Goal: Task Accomplishment & Management: Complete application form

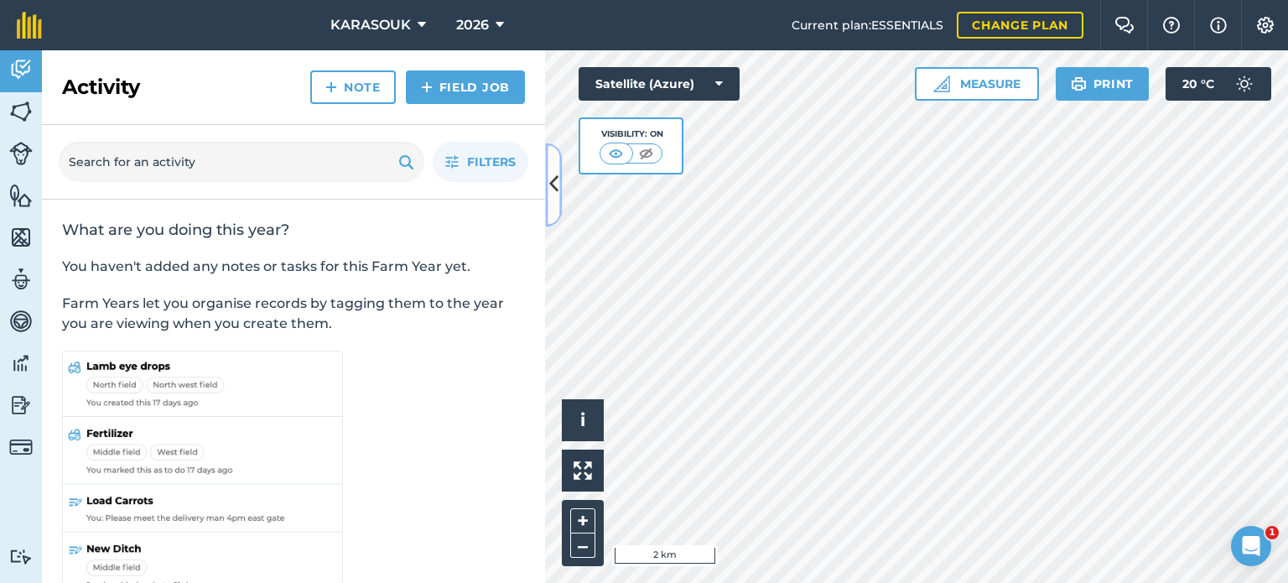
click at [557, 187] on icon at bounding box center [553, 184] width 9 height 29
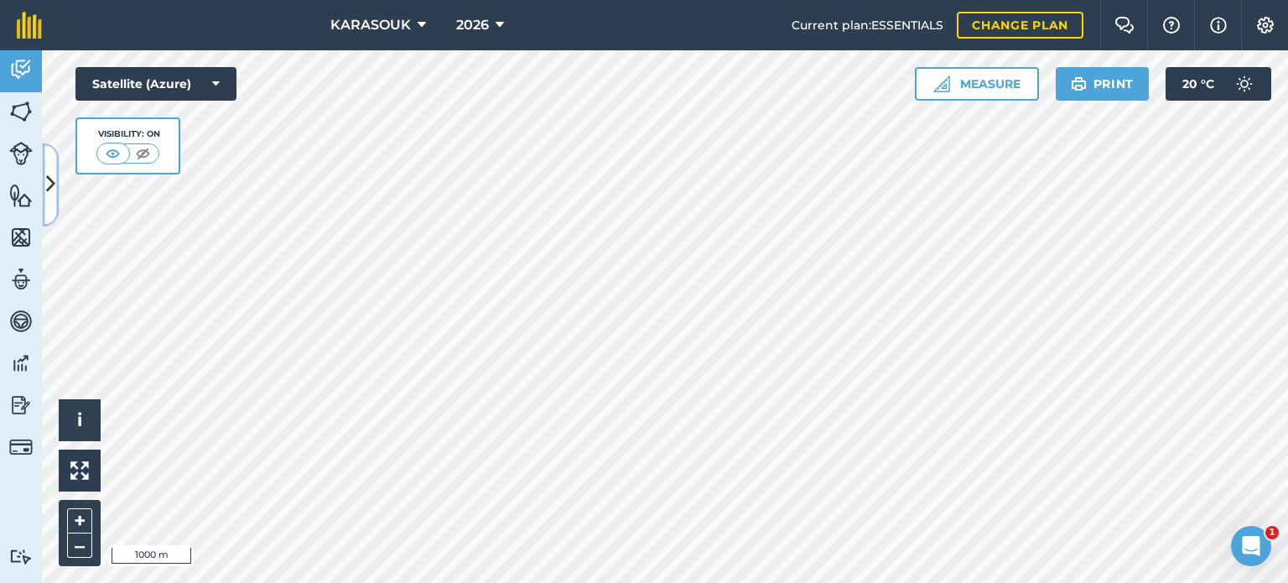
click at [52, 186] on icon at bounding box center [50, 184] width 9 height 29
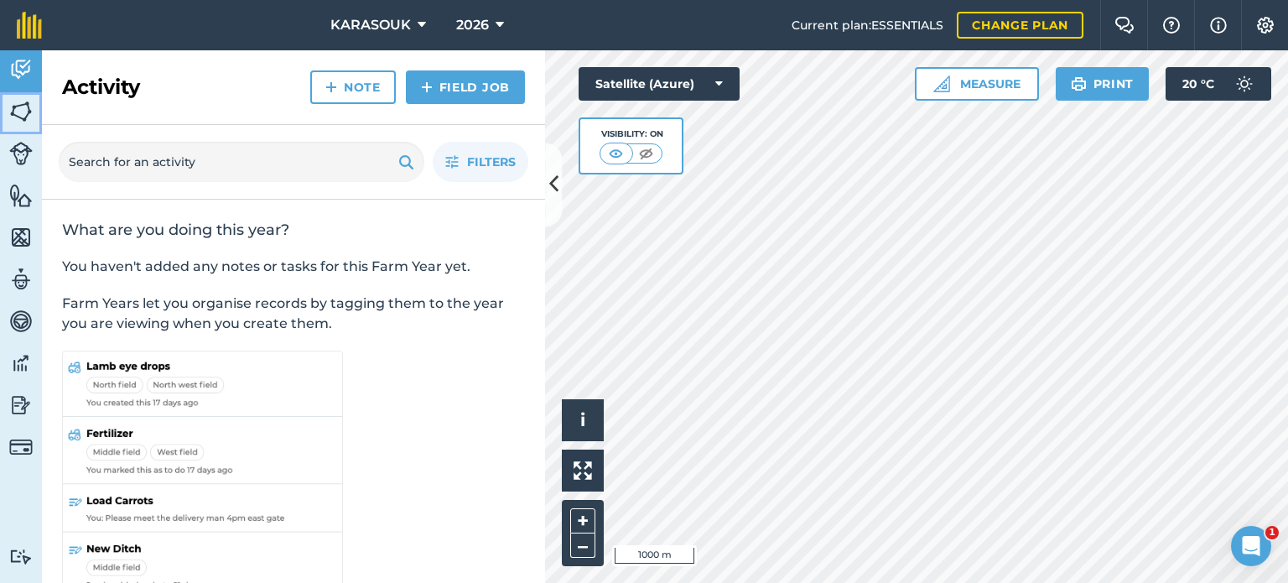
click at [20, 110] on img at bounding box center [20, 111] width 23 height 25
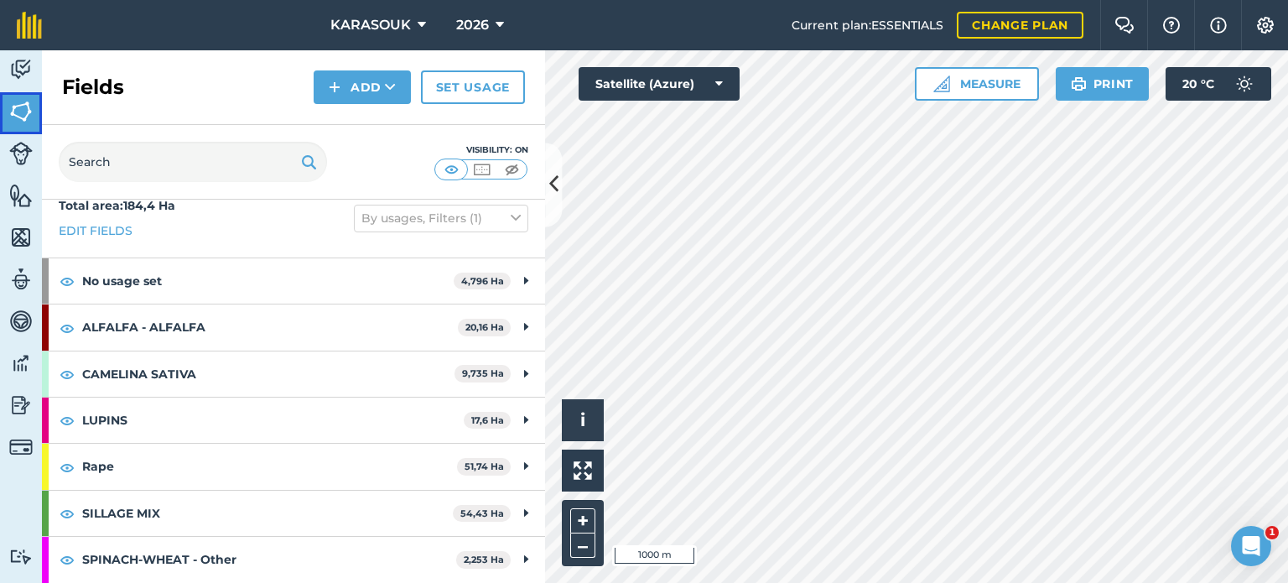
scroll to position [84, 0]
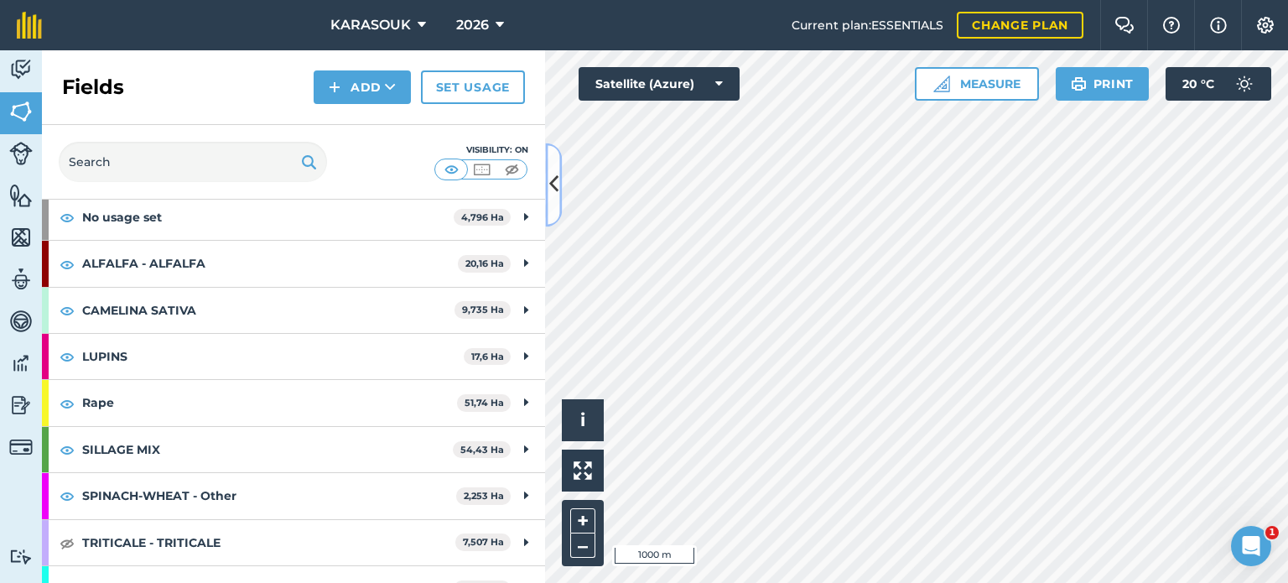
click at [560, 194] on button at bounding box center [553, 185] width 17 height 84
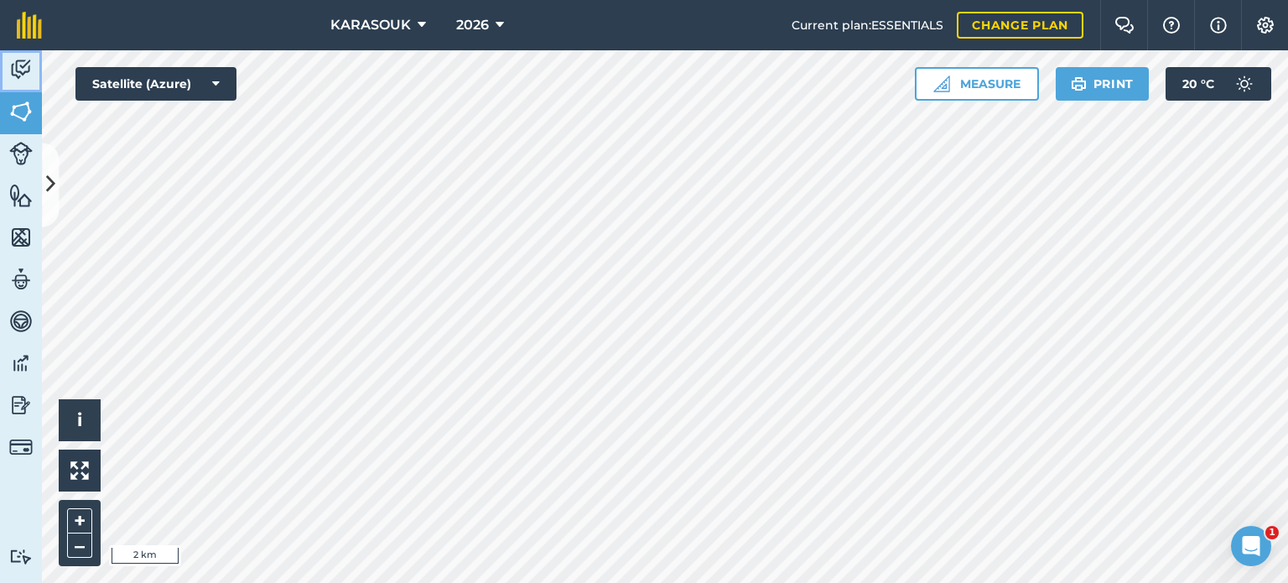
click at [20, 73] on img at bounding box center [20, 69] width 23 height 25
click at [48, 179] on icon at bounding box center [50, 184] width 9 height 29
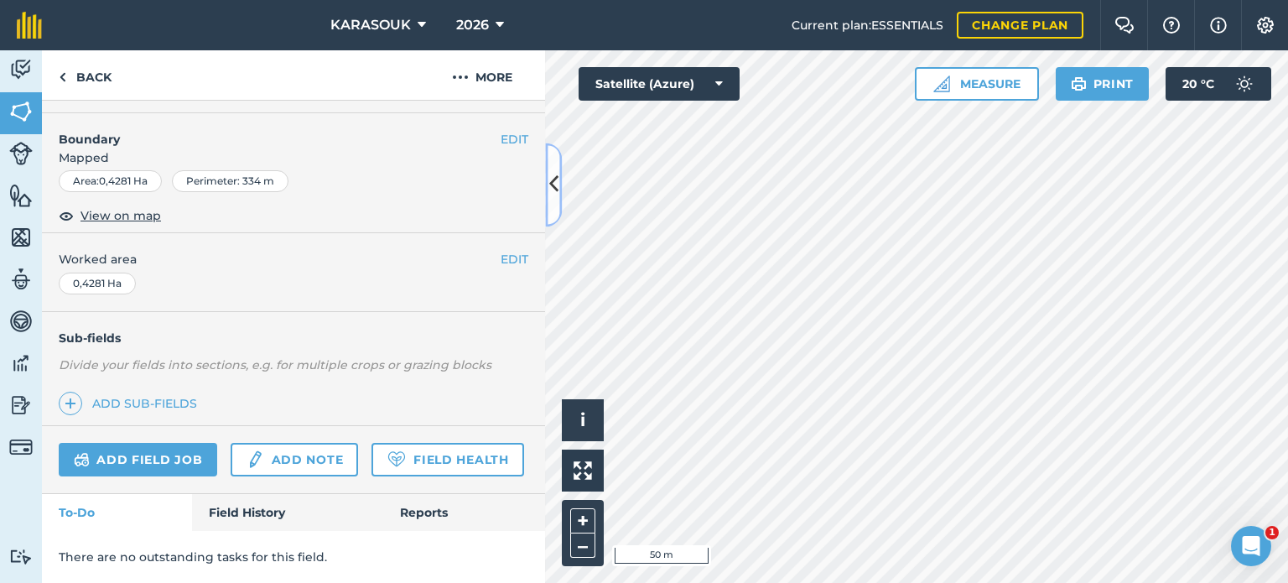
scroll to position [251, 0]
click at [407, 519] on link "Reports" at bounding box center [464, 512] width 162 height 37
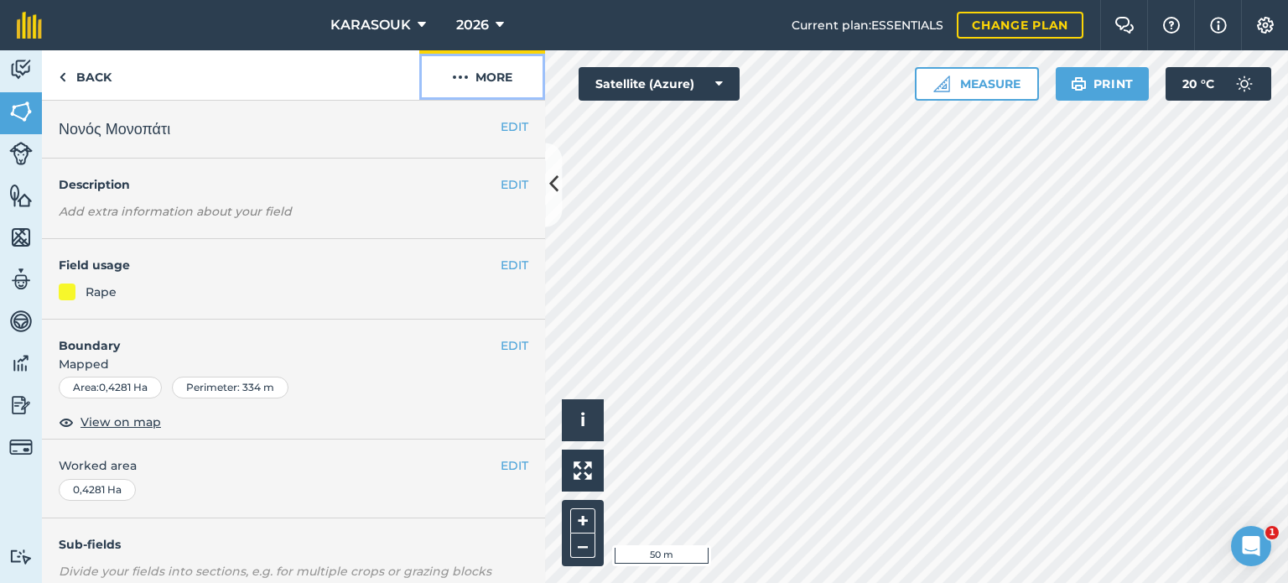
click at [478, 76] on button "More" at bounding box center [482, 74] width 126 height 49
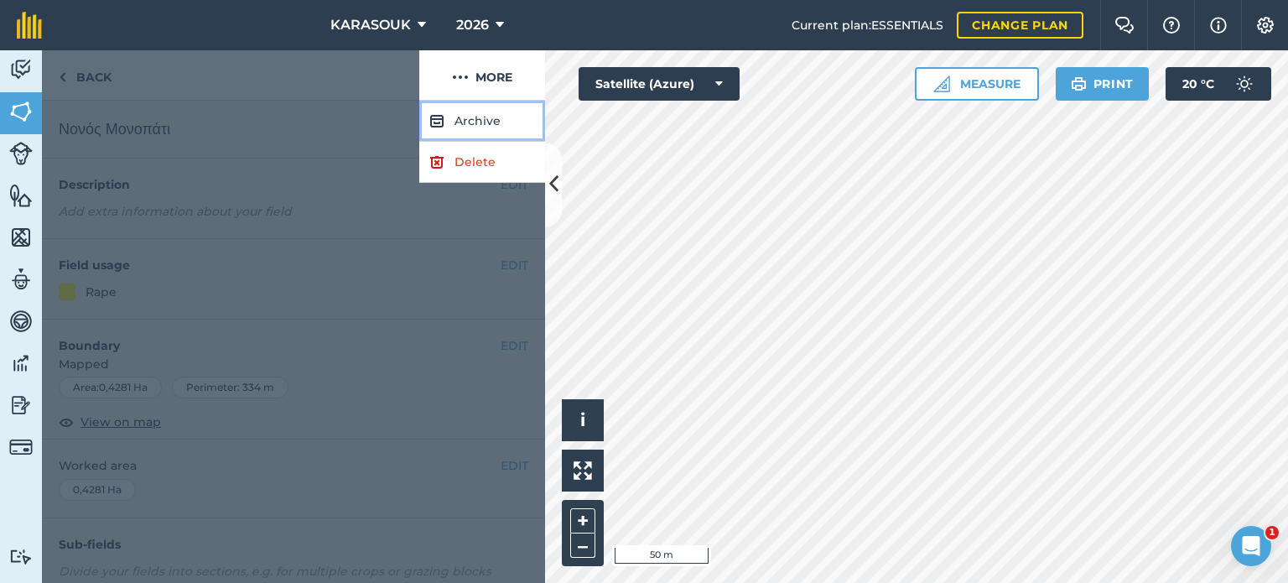
click at [460, 120] on button "Archive" at bounding box center [482, 121] width 126 height 41
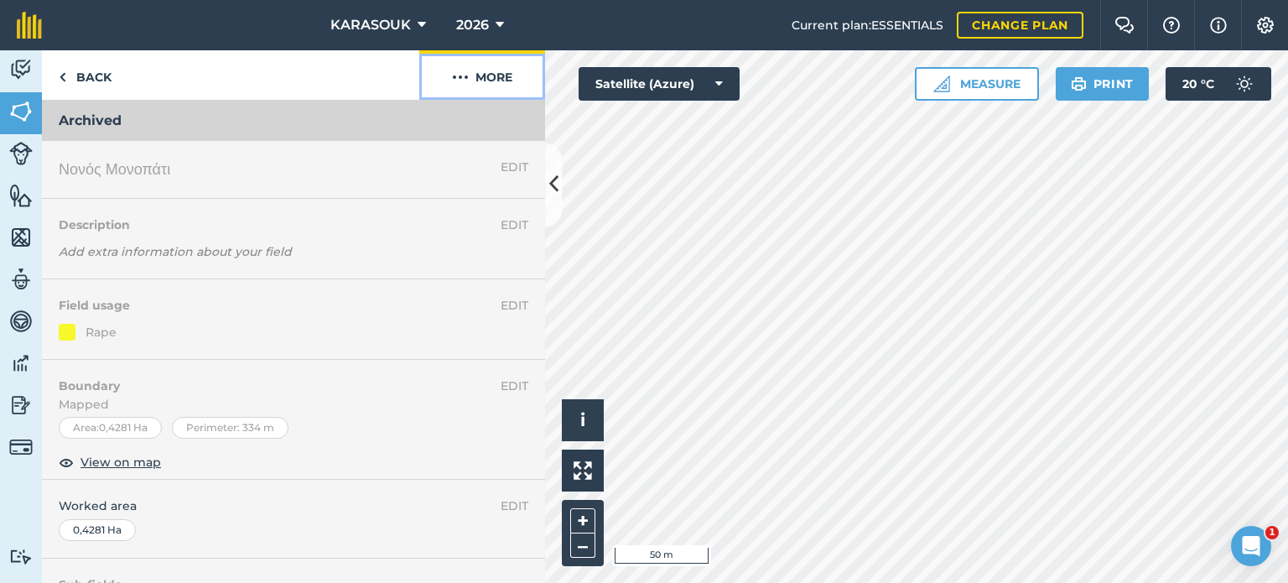
click at [485, 73] on button "More" at bounding box center [482, 74] width 126 height 49
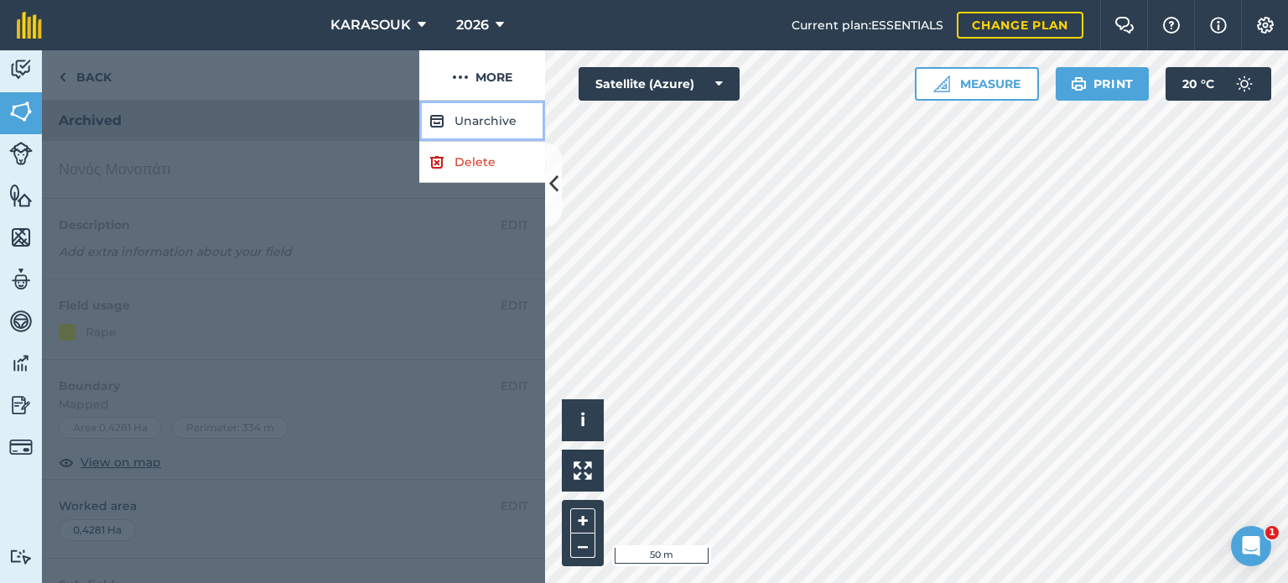
click at [479, 114] on button "Unarchive" at bounding box center [482, 121] width 126 height 41
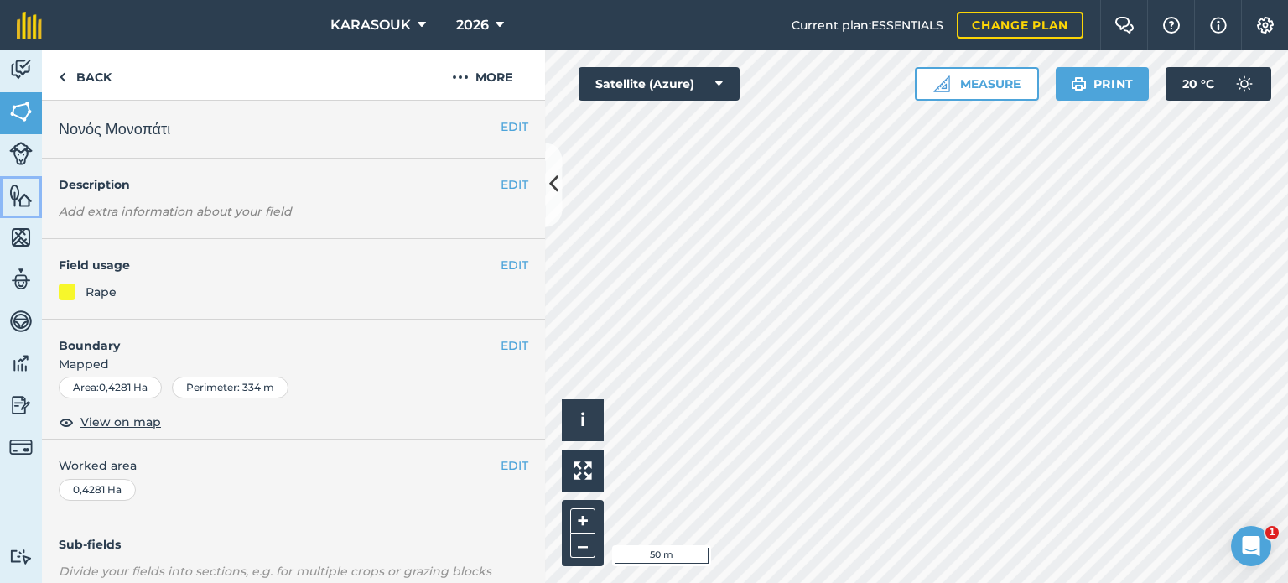
click at [16, 192] on img at bounding box center [20, 195] width 23 height 25
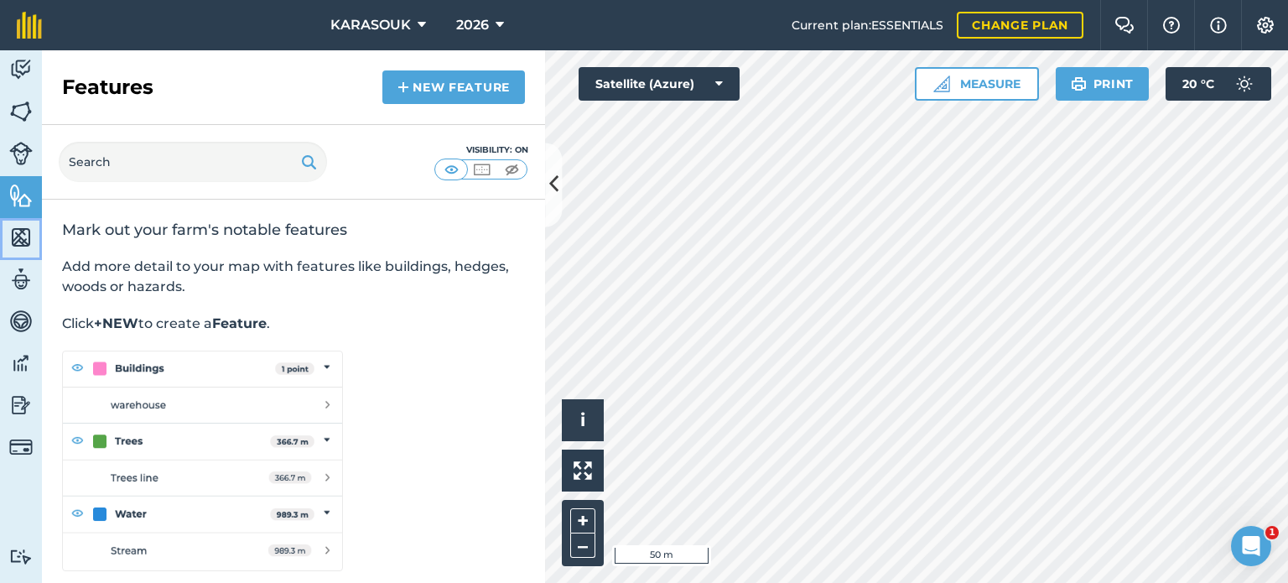
click at [23, 247] on img at bounding box center [20, 237] width 23 height 25
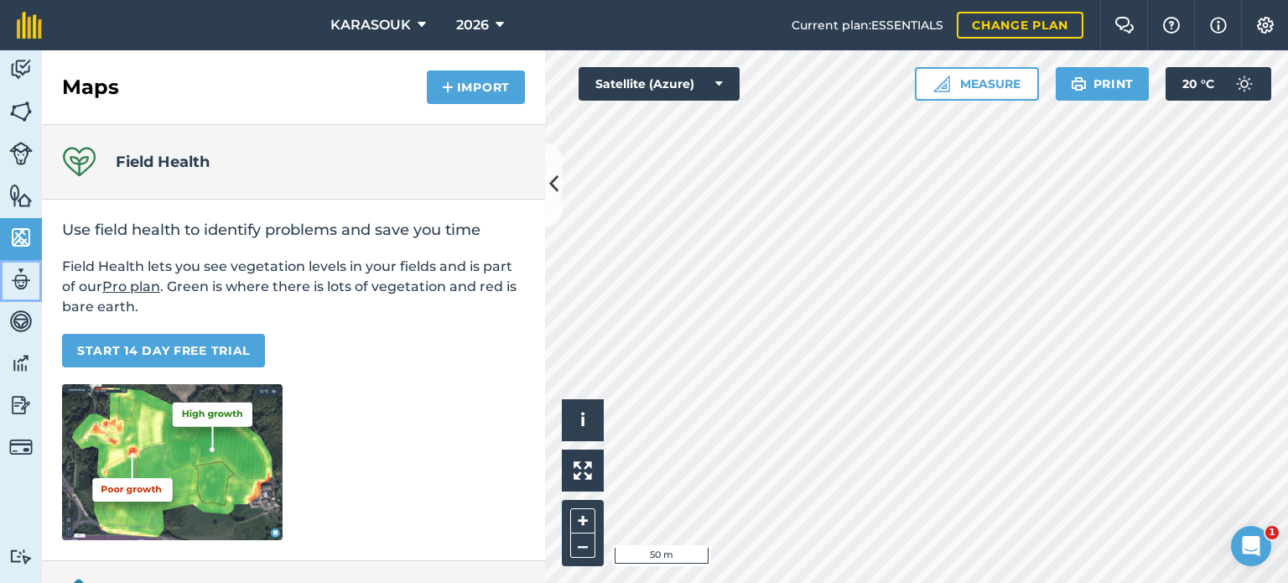
click at [23, 281] on img at bounding box center [20, 279] width 23 height 25
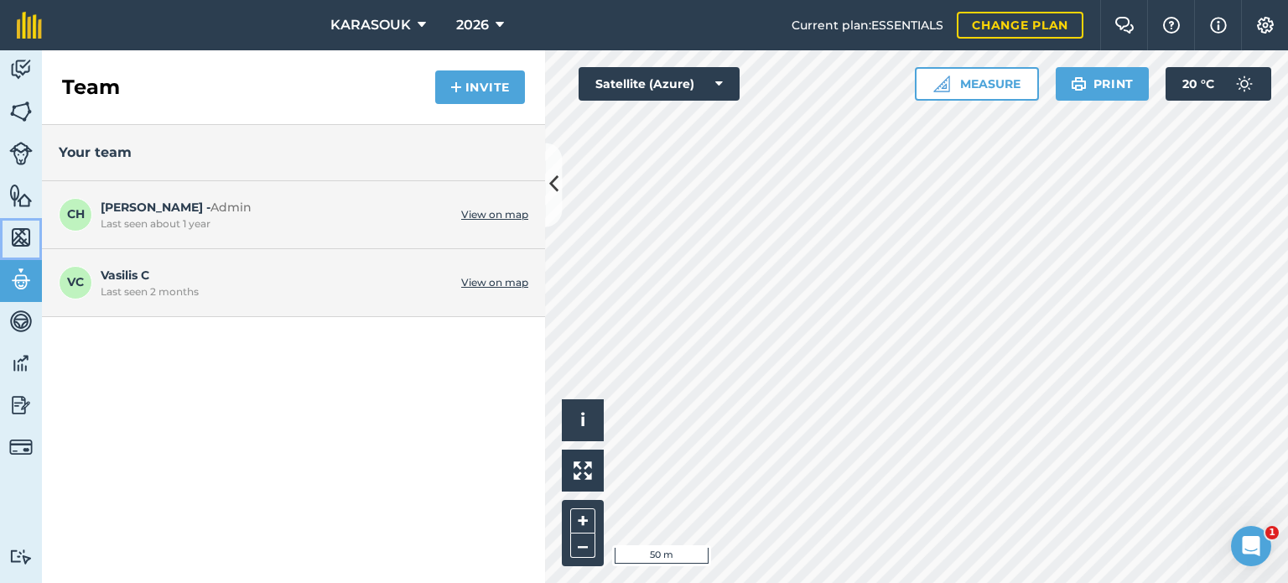
click at [18, 234] on img at bounding box center [20, 237] width 23 height 25
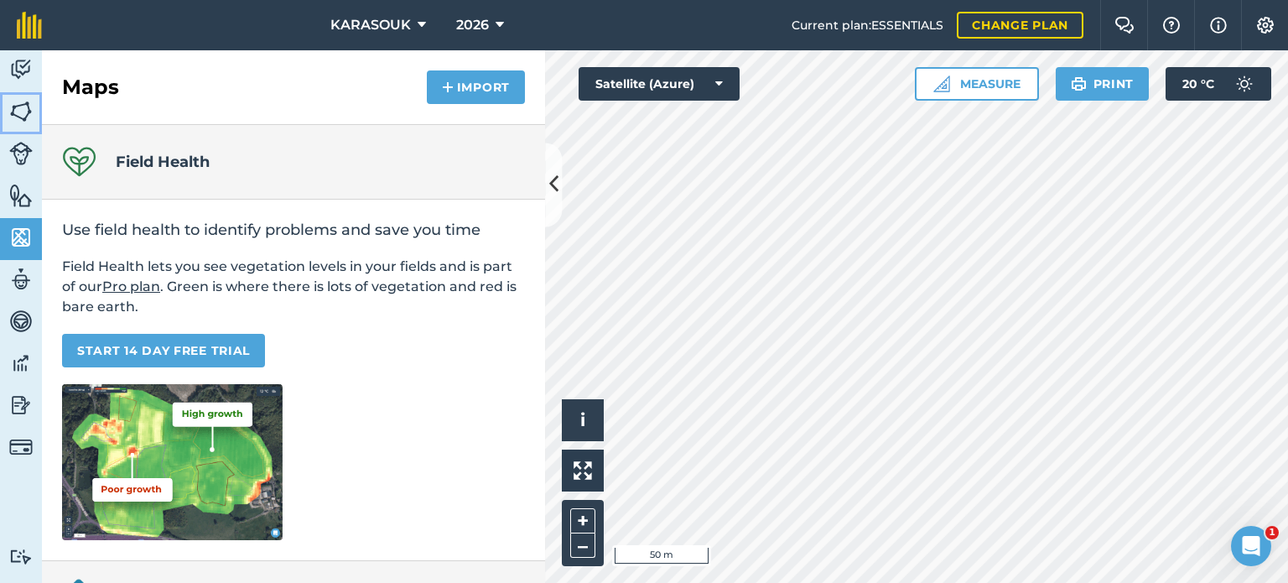
click at [20, 112] on img at bounding box center [20, 111] width 23 height 25
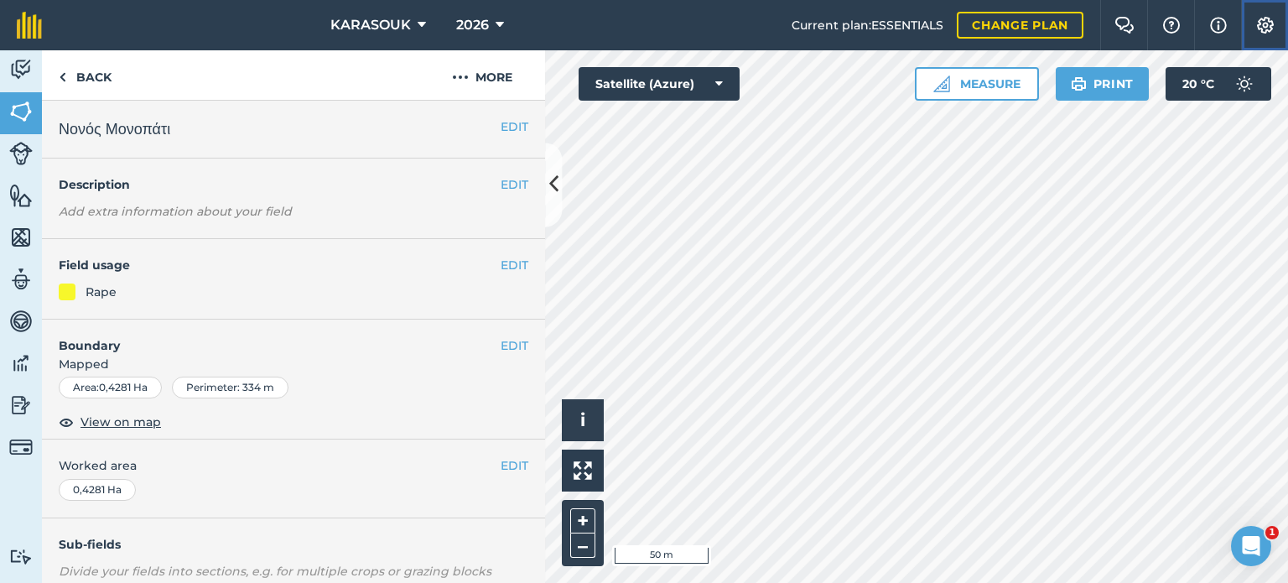
click at [1250, 26] on button "Settings" at bounding box center [1264, 25] width 47 height 50
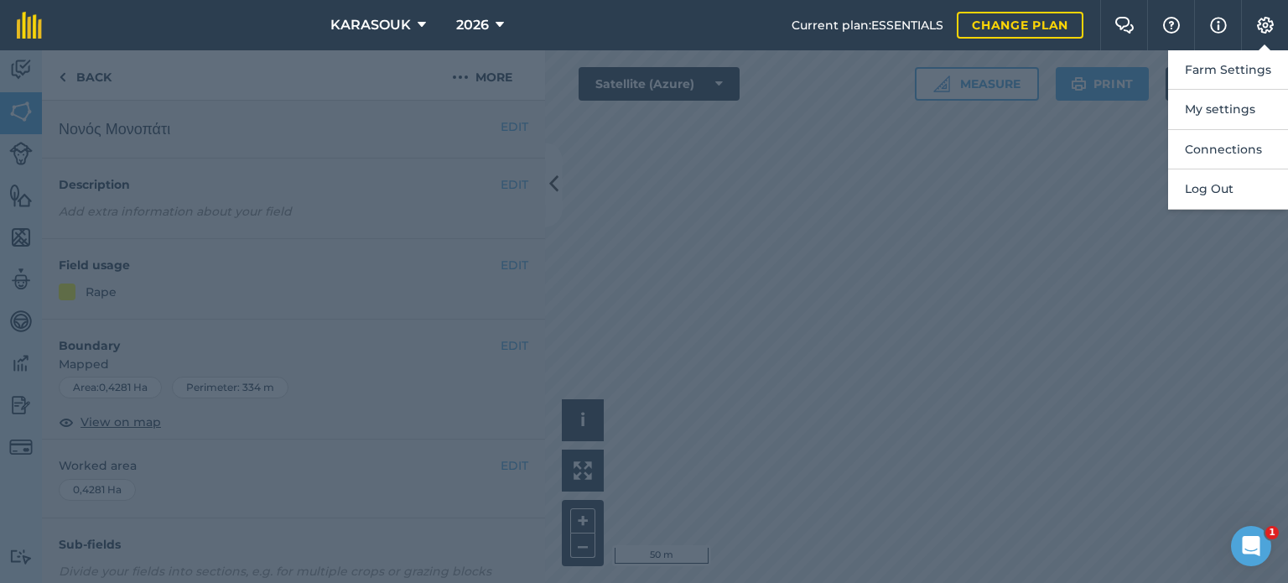
click at [902, 184] on div at bounding box center [644, 316] width 1288 height 533
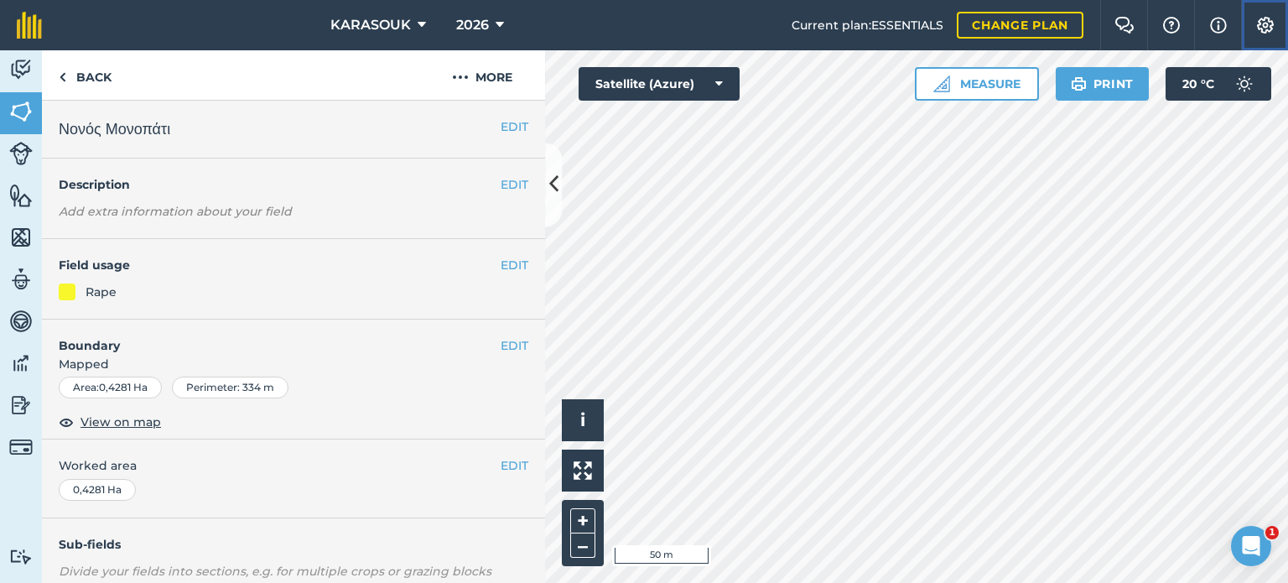
click at [1269, 23] on img at bounding box center [1266, 25] width 20 height 17
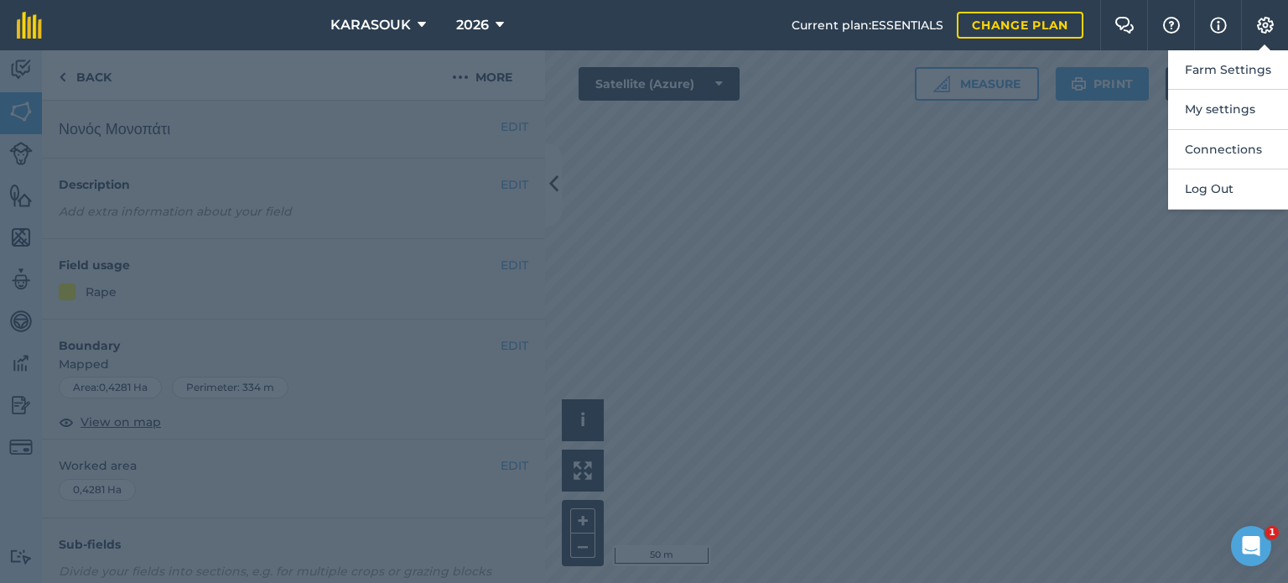
click at [1086, 163] on div at bounding box center [644, 316] width 1288 height 533
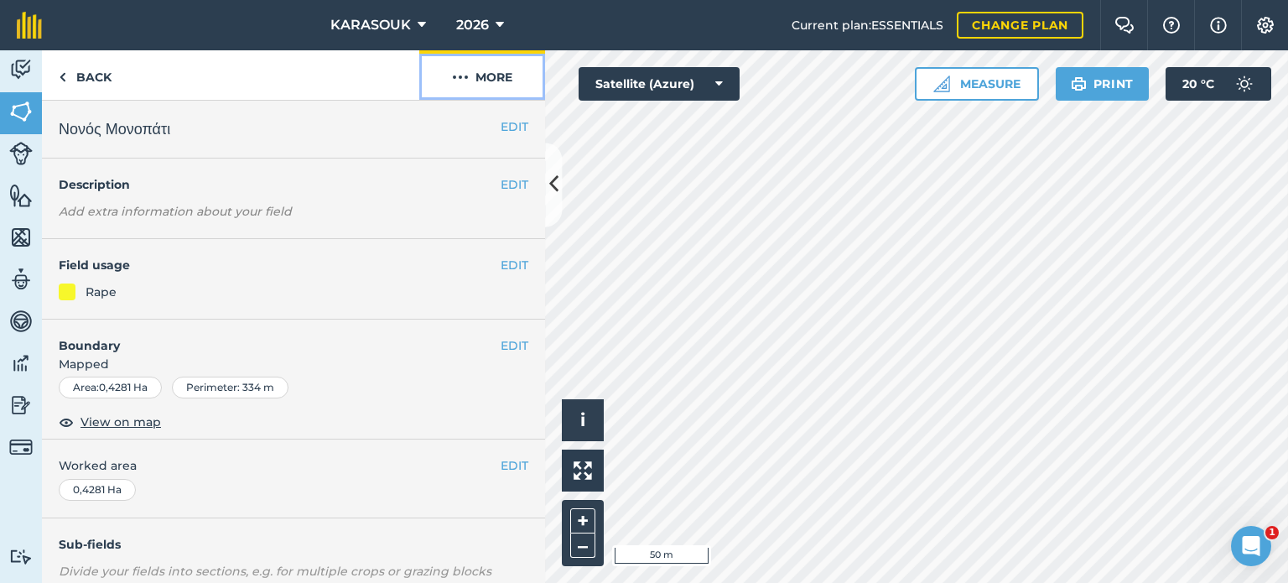
click at [499, 73] on button "More" at bounding box center [482, 74] width 126 height 49
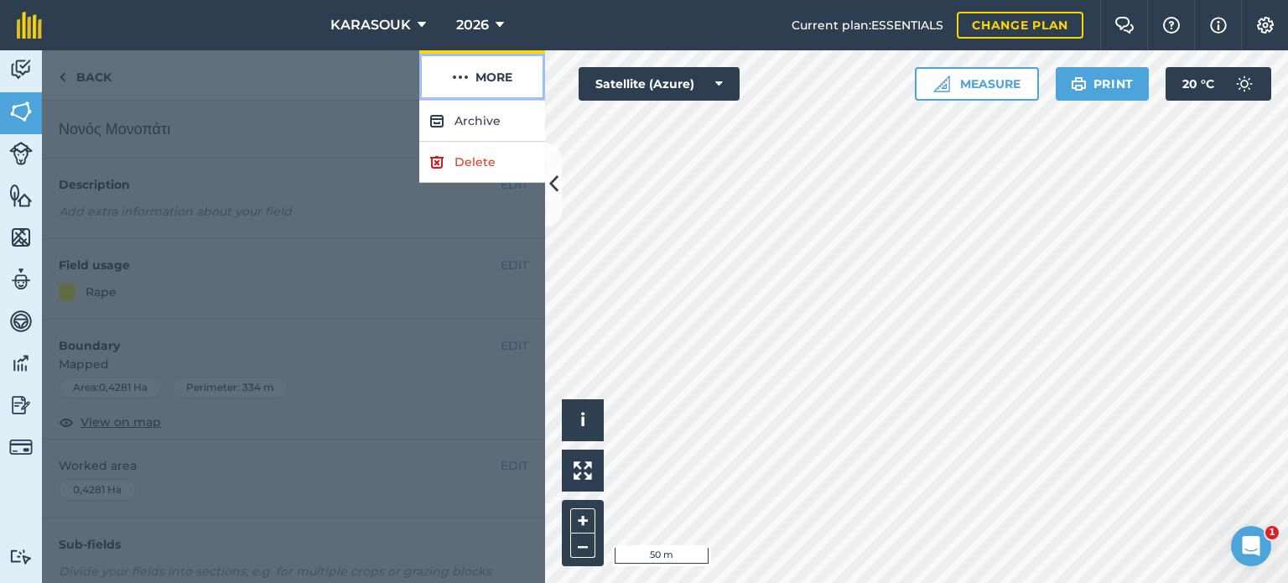
click at [497, 74] on button "More" at bounding box center [482, 74] width 126 height 49
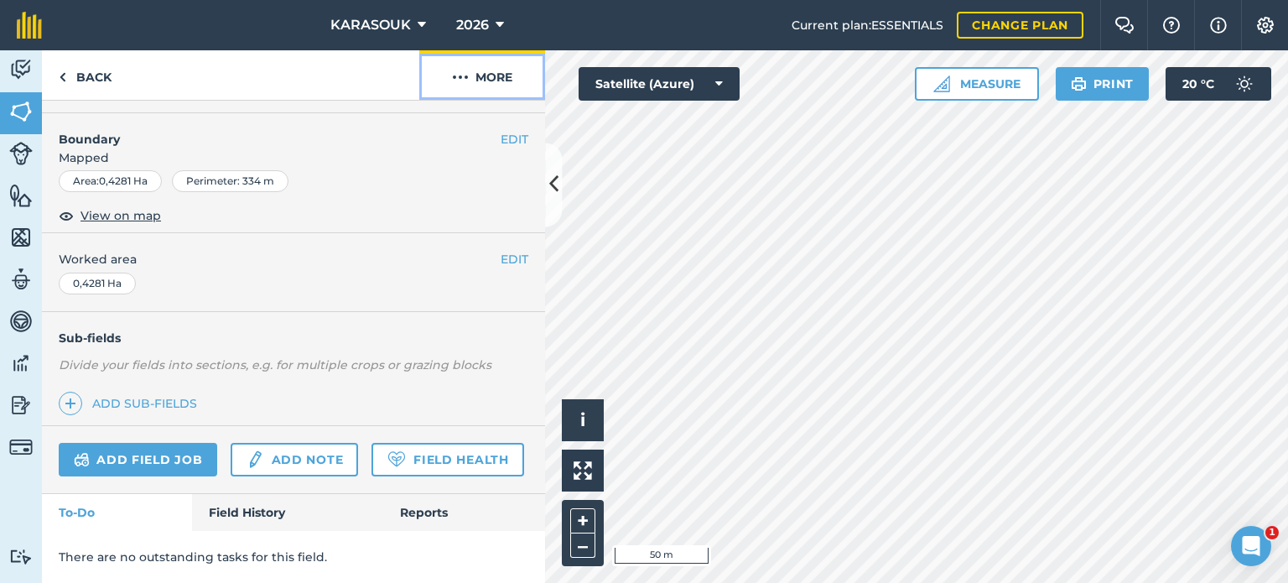
scroll to position [251, 0]
click at [294, 443] on link "Add note" at bounding box center [294, 460] width 127 height 34
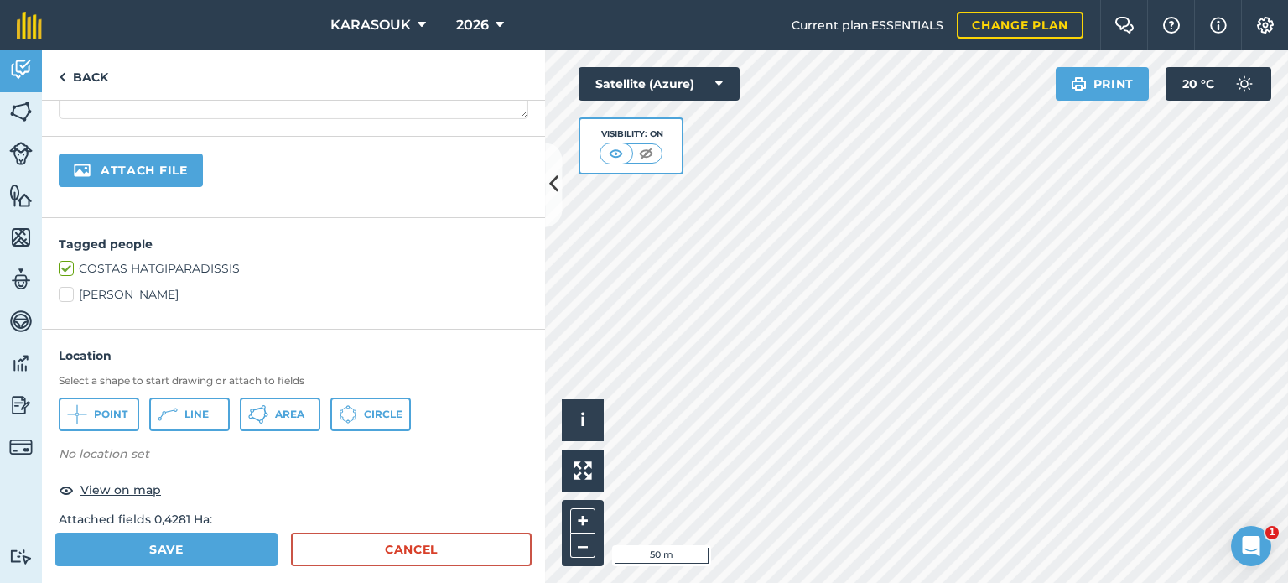
scroll to position [335, 0]
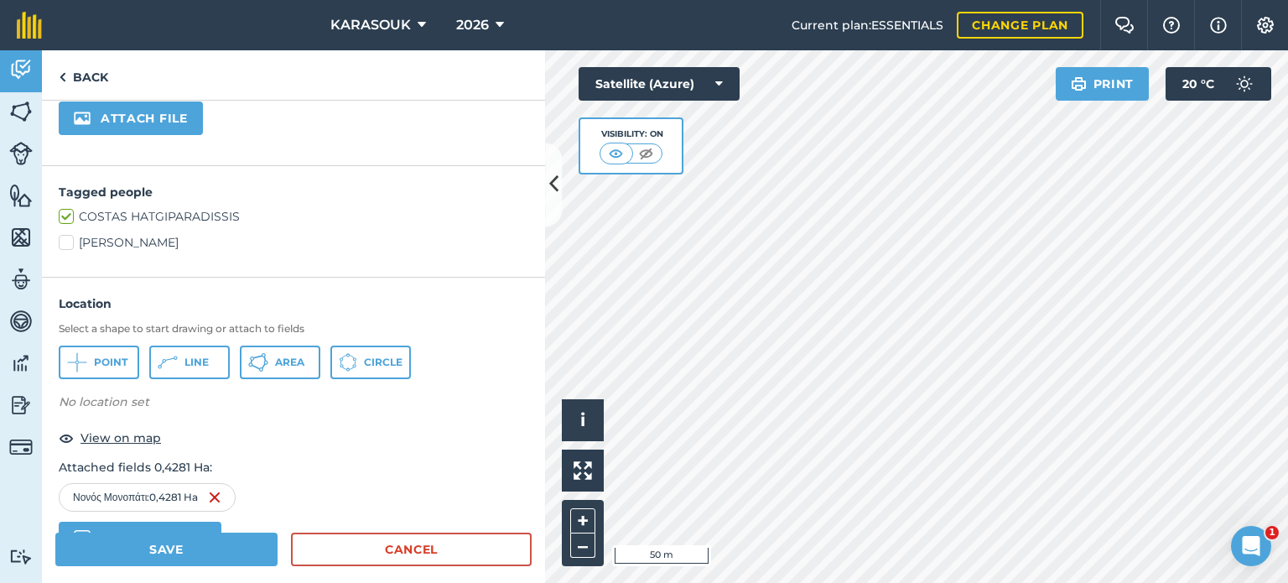
click at [67, 237] on label "[PERSON_NAME]" at bounding box center [294, 243] width 470 height 18
click at [67, 237] on input "[PERSON_NAME]" at bounding box center [64, 239] width 11 height 11
checkbox input "true"
click at [98, 356] on span "Point" at bounding box center [111, 362] width 34 height 13
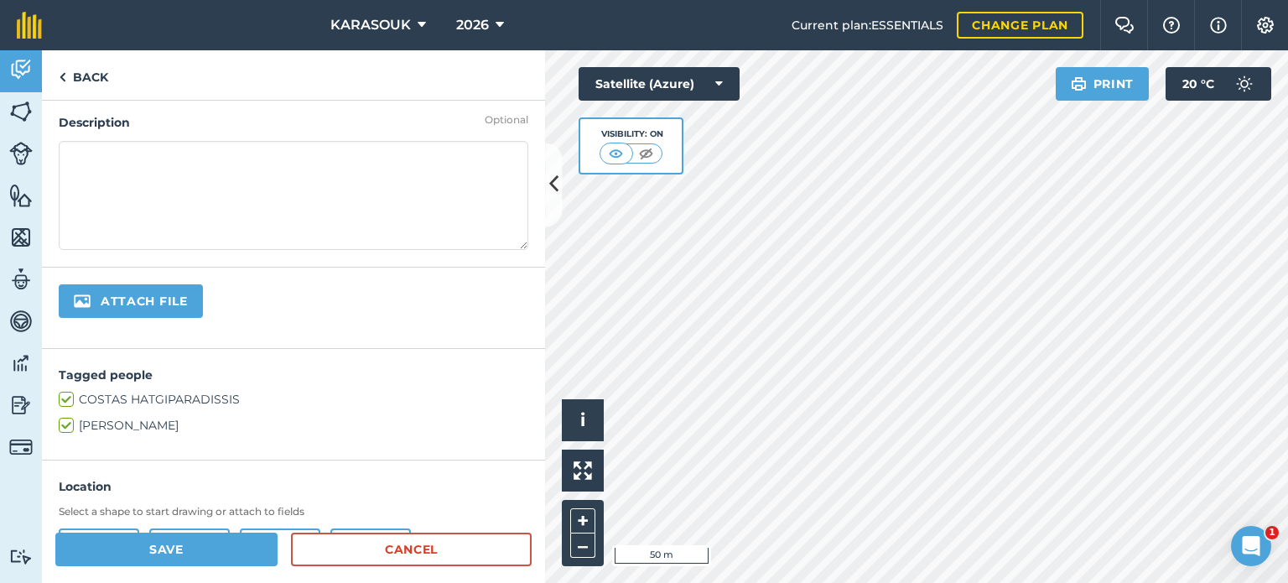
scroll to position [0, 0]
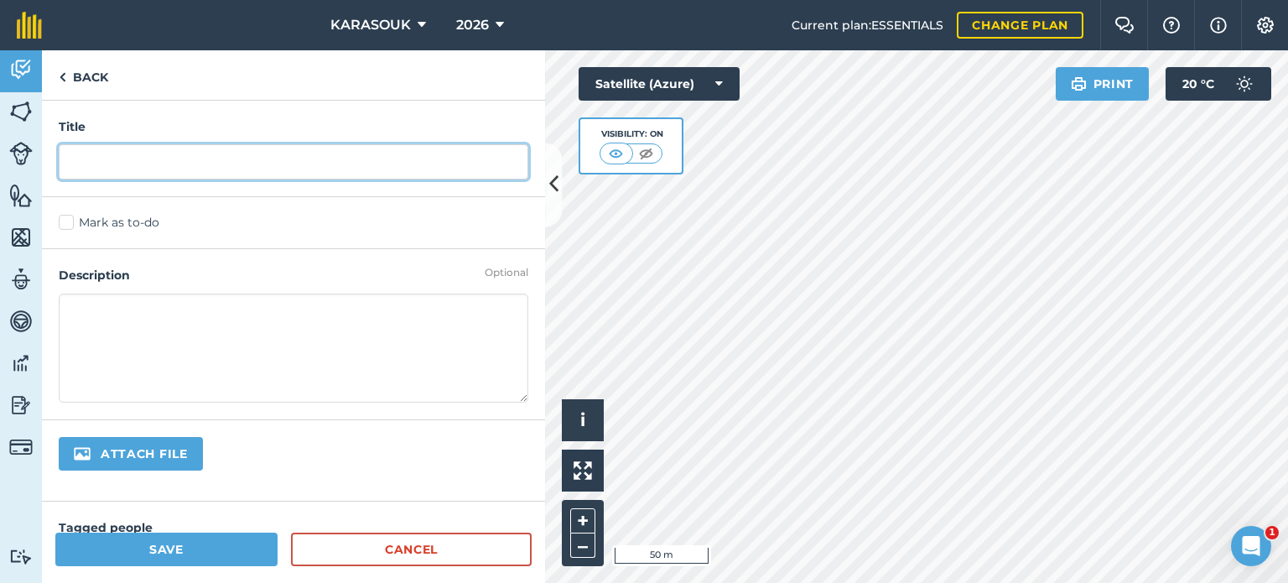
click at [88, 158] on input "text" at bounding box center [294, 161] width 470 height 35
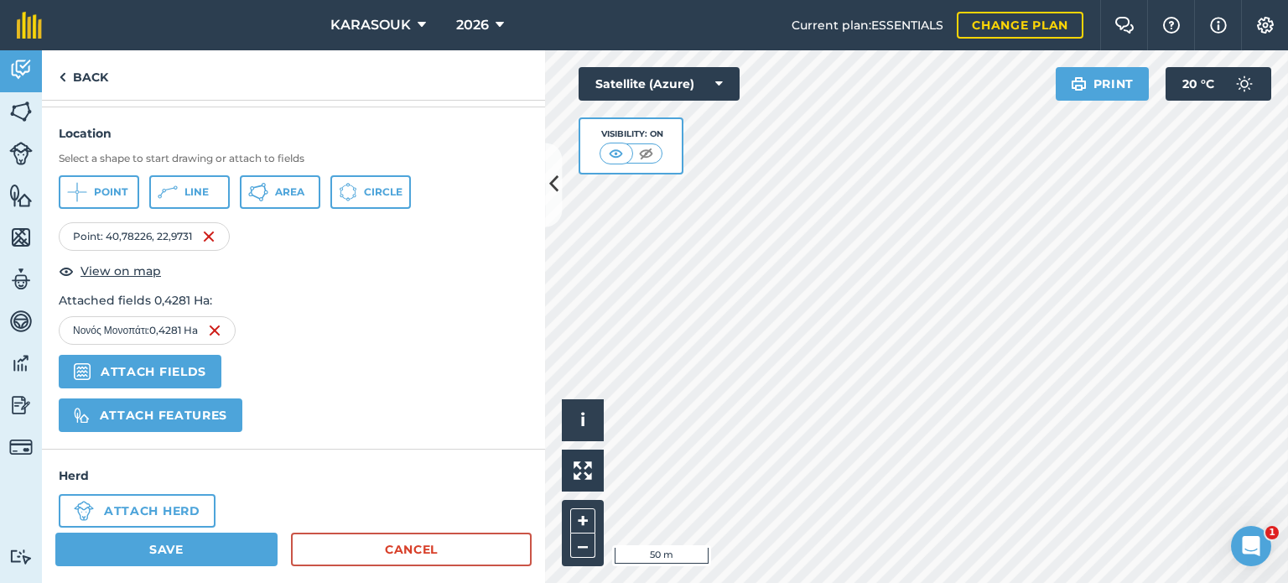
scroll to position [530, 0]
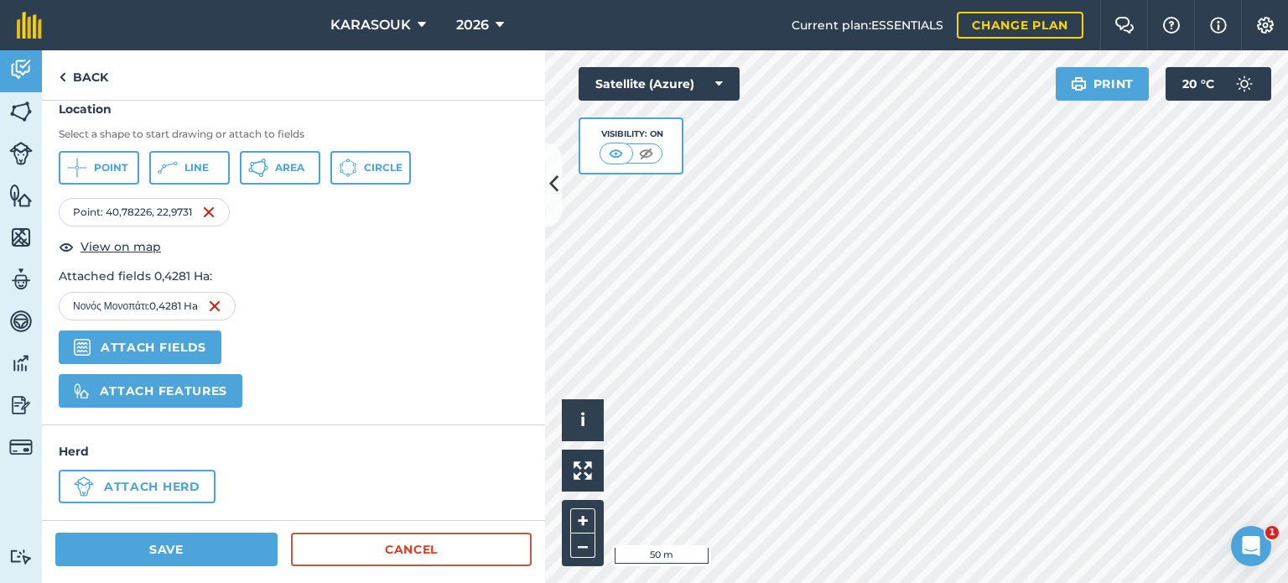
type input "VELTIA_AZOLE_EXPERIMENT"
click at [179, 555] on button "Save" at bounding box center [166, 550] width 222 height 34
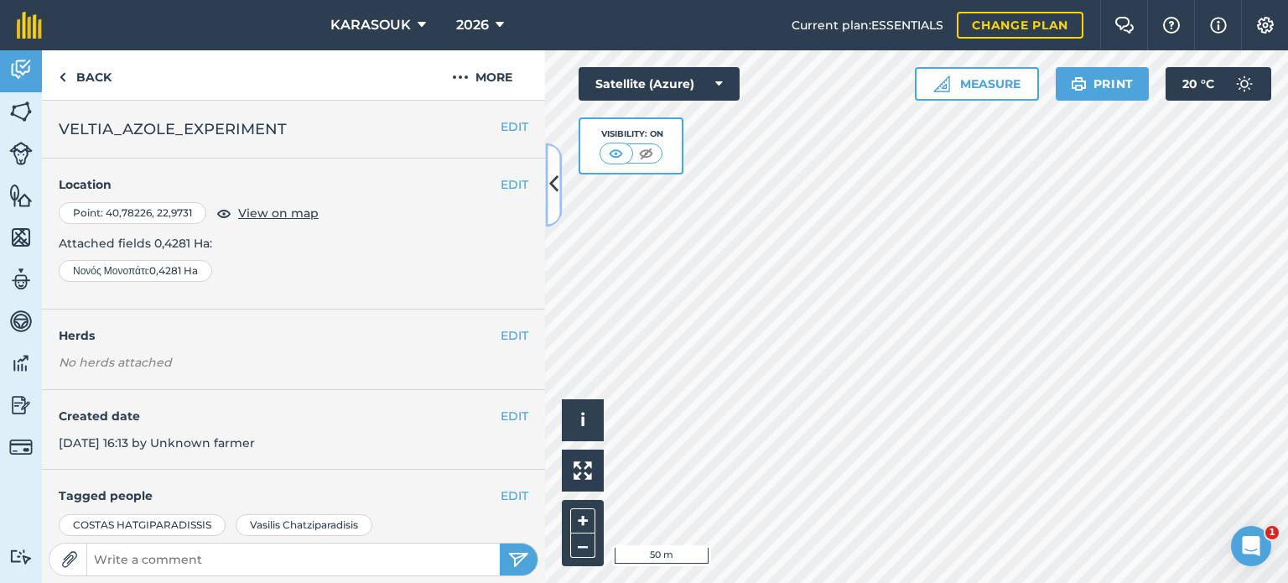
click at [554, 197] on icon at bounding box center [553, 184] width 9 height 29
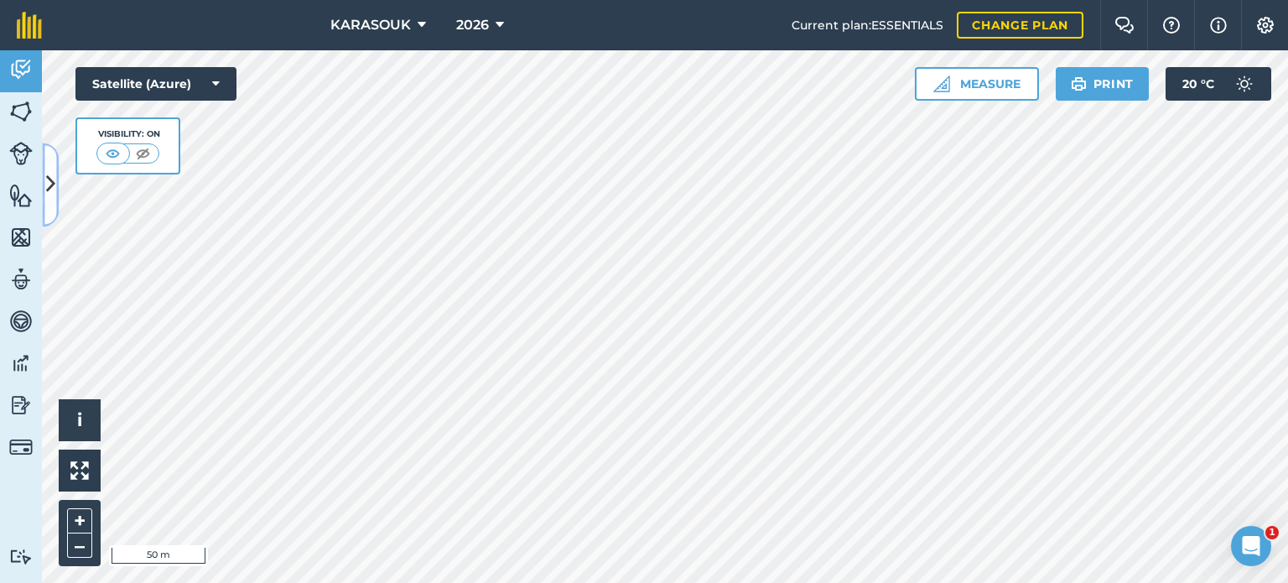
click at [44, 197] on button at bounding box center [50, 185] width 17 height 84
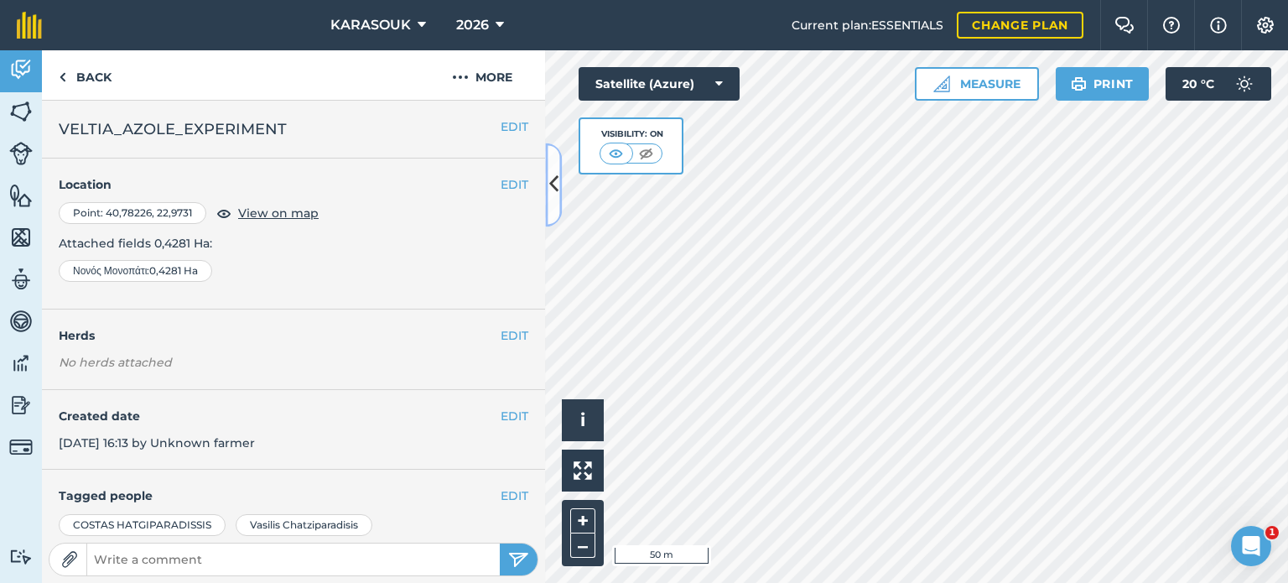
click at [554, 196] on icon at bounding box center [553, 184] width 9 height 29
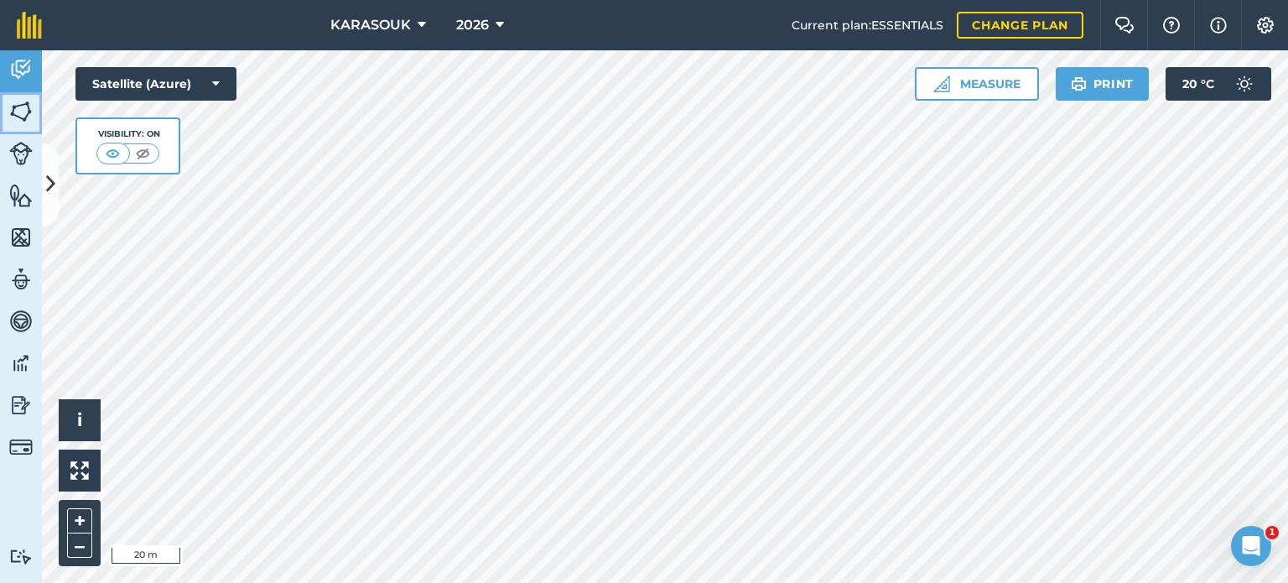
click at [23, 106] on img at bounding box center [20, 111] width 23 height 25
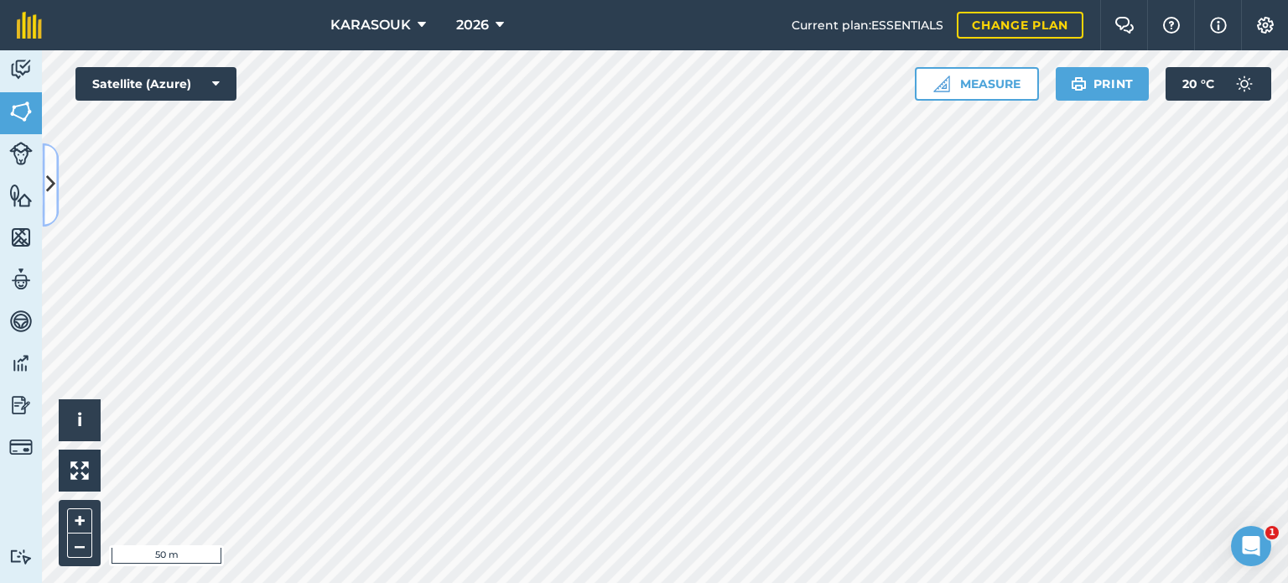
click at [54, 165] on button at bounding box center [50, 185] width 17 height 84
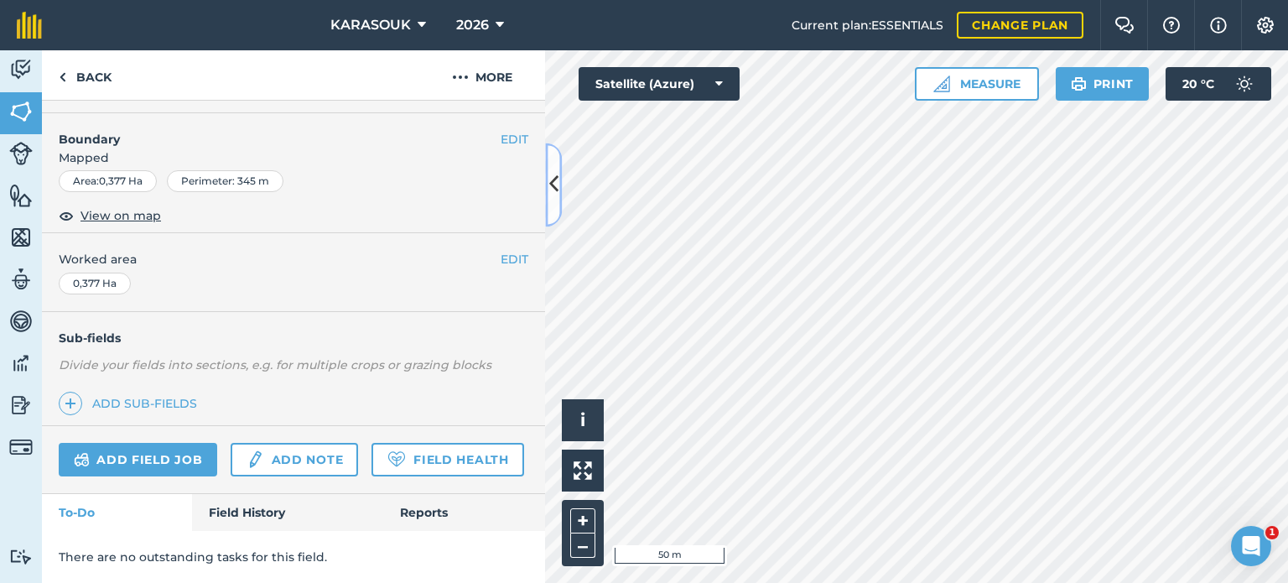
scroll to position [251, 0]
click at [303, 443] on link "Add note" at bounding box center [294, 460] width 127 height 34
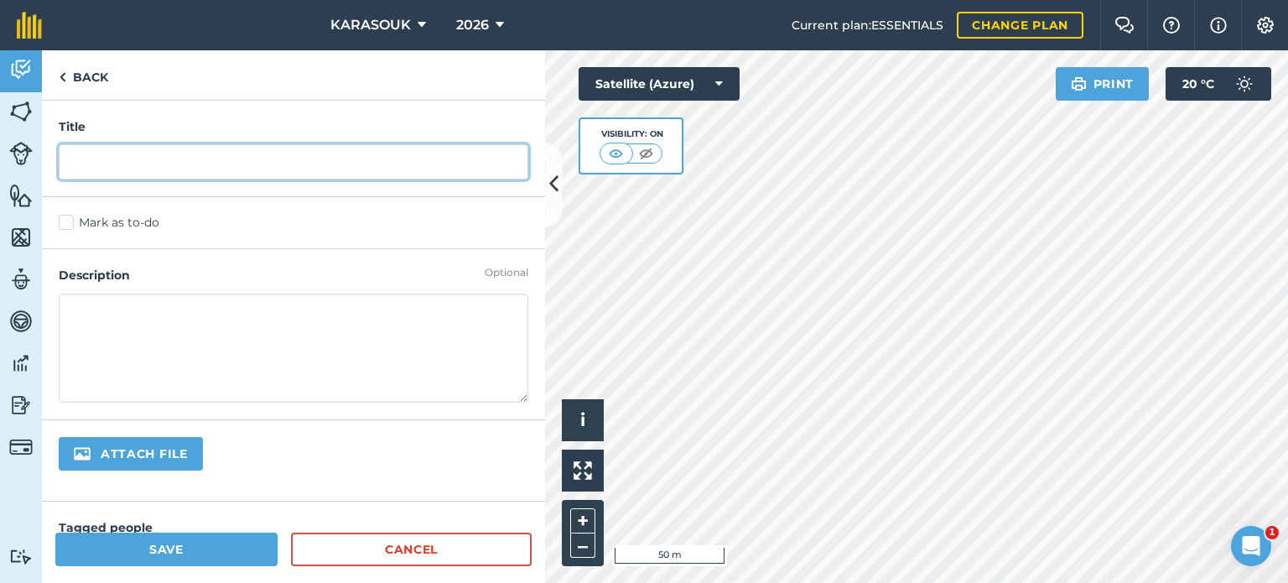
click at [101, 162] on input "text" at bounding box center [294, 161] width 470 height 35
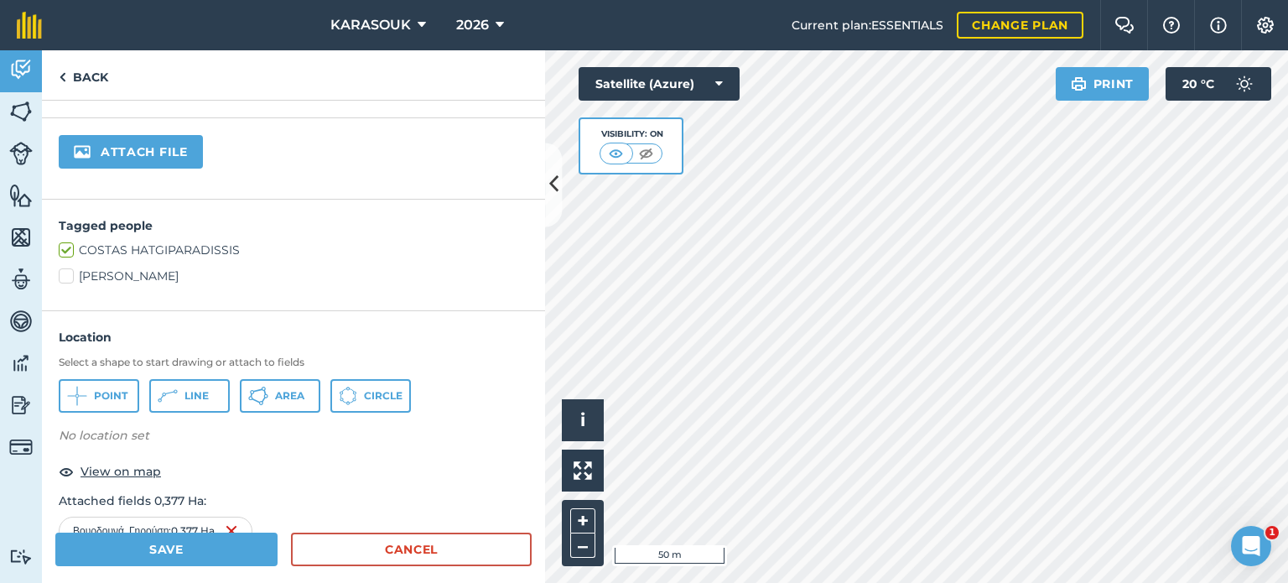
scroll to position [335, 0]
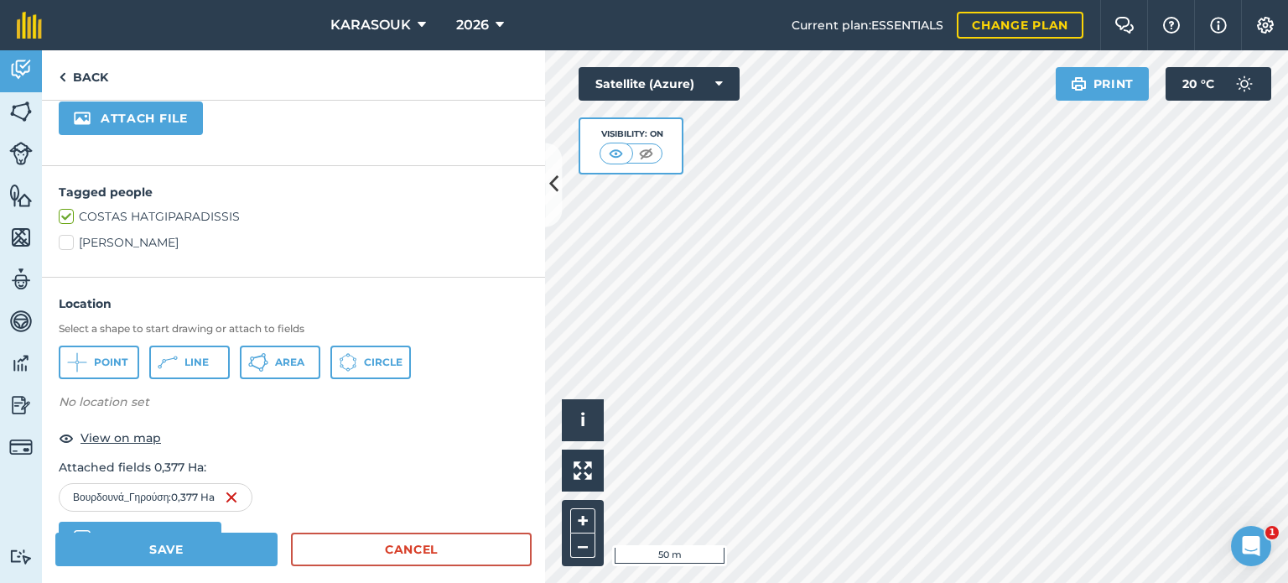
type input "AGRISCIENCE_HERBICIDE_EXPERIMENT"
click at [65, 243] on label "[PERSON_NAME]" at bounding box center [294, 243] width 470 height 18
click at [65, 243] on input "[PERSON_NAME]" at bounding box center [64, 239] width 11 height 11
checkbox input "true"
click at [106, 356] on span "Point" at bounding box center [111, 362] width 34 height 13
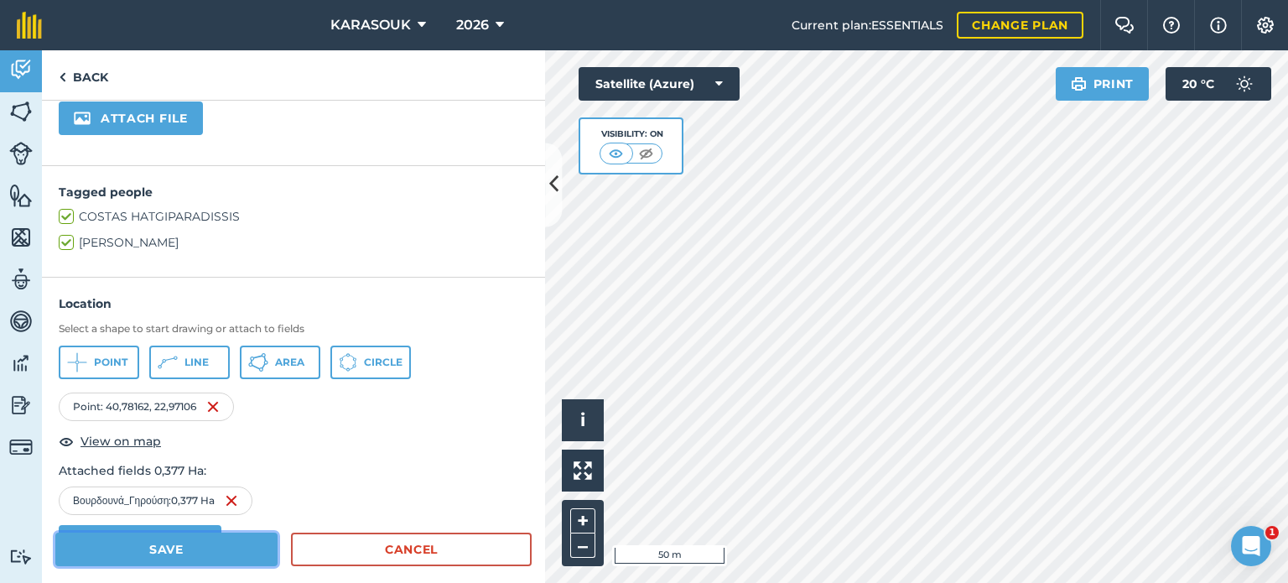
click at [174, 546] on button "Save" at bounding box center [166, 550] width 222 height 34
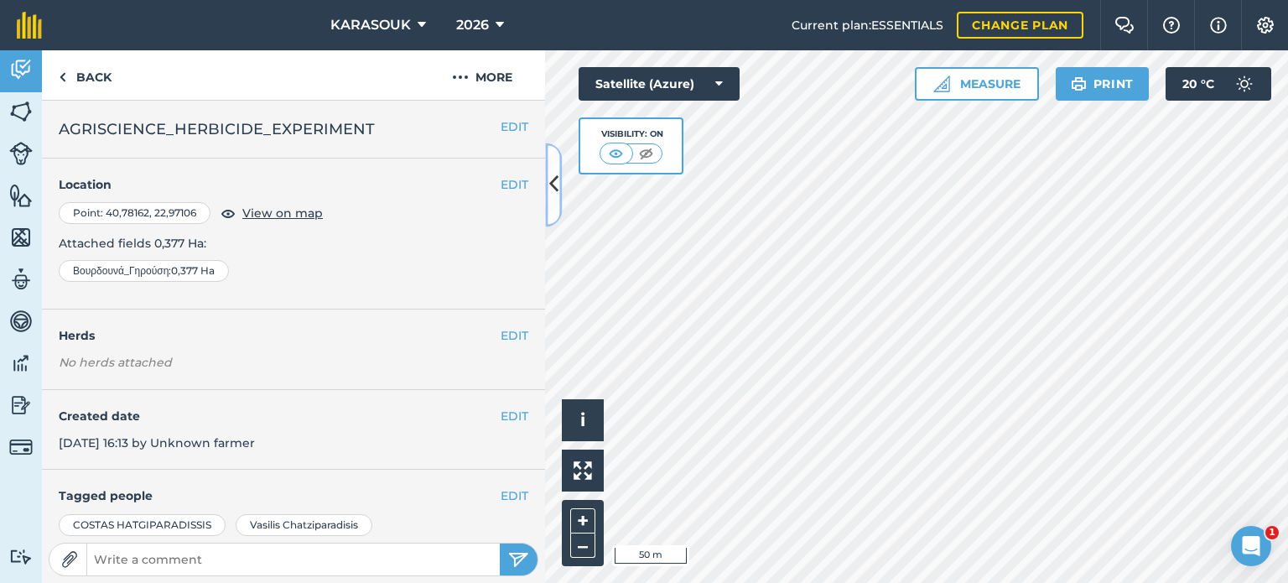
click at [549, 197] on icon at bounding box center [553, 184] width 9 height 29
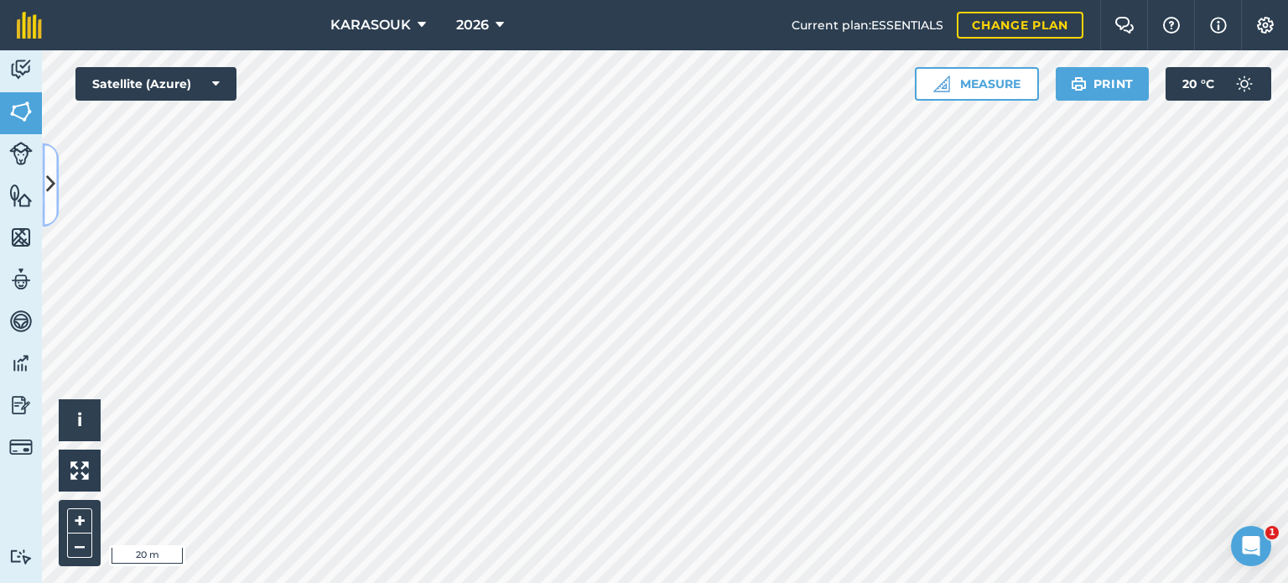
click at [47, 181] on icon at bounding box center [50, 184] width 9 height 29
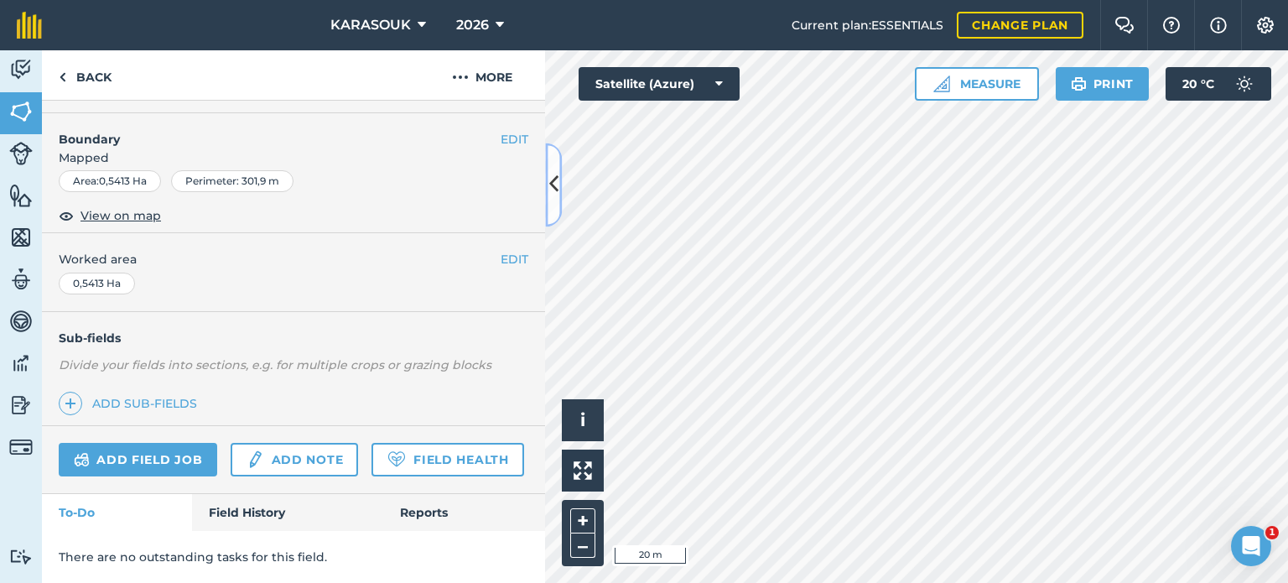
scroll to position [251, 0]
click at [273, 443] on link "Add note" at bounding box center [294, 460] width 127 height 34
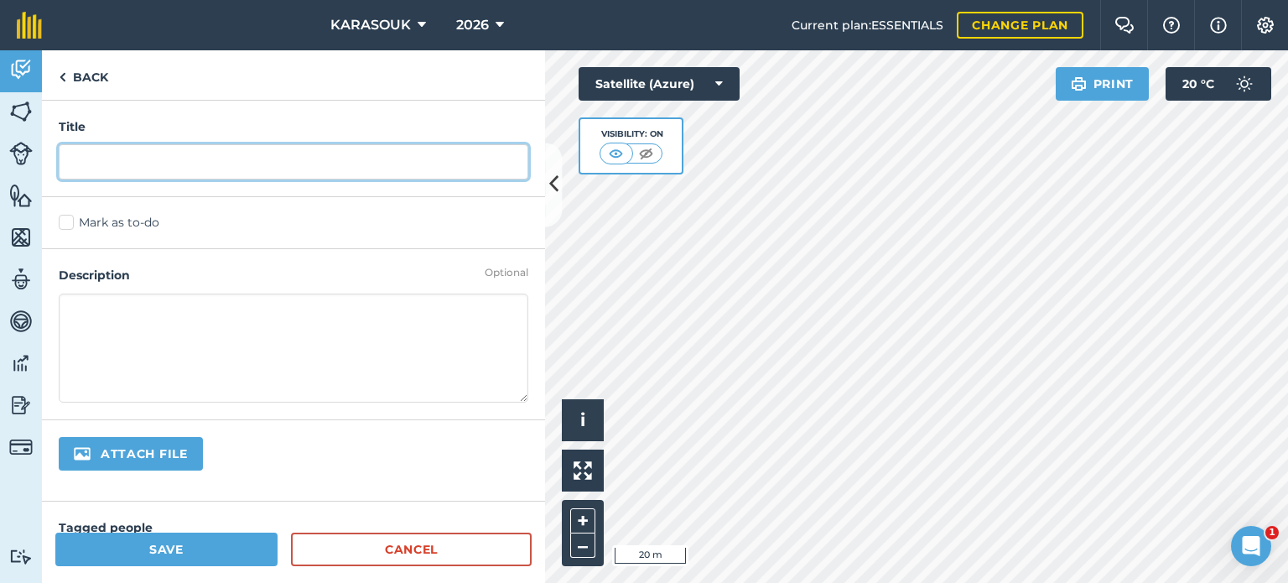
click at [112, 161] on input "text" at bounding box center [294, 161] width 470 height 35
click at [125, 165] on input "VELTIA_EXPERIMENT" at bounding box center [294, 161] width 470 height 35
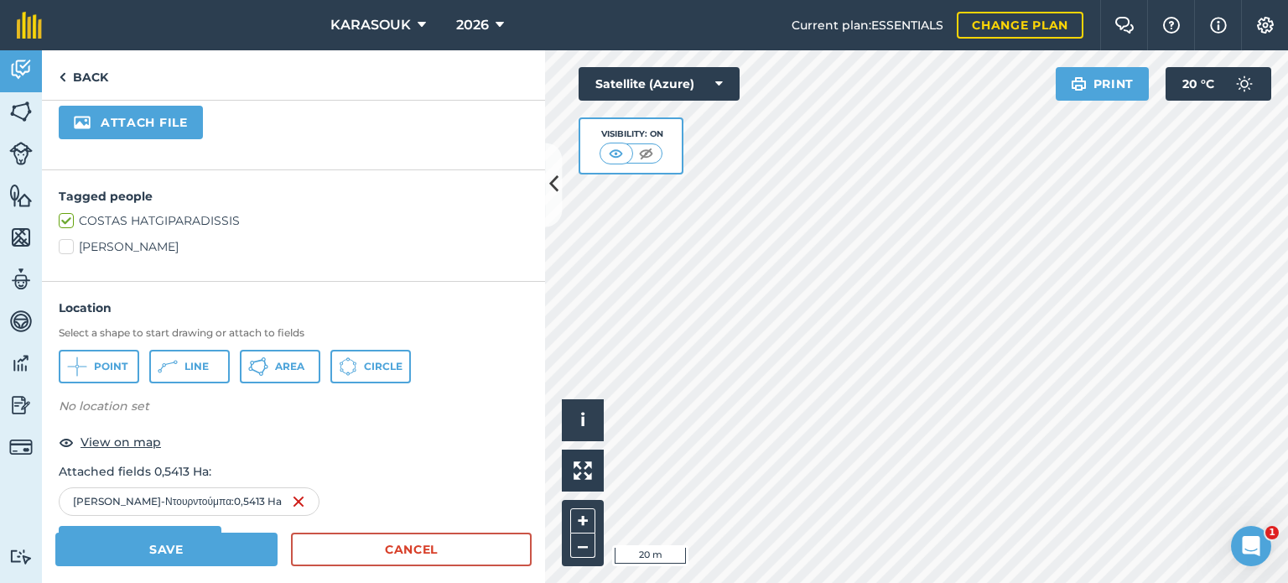
scroll to position [335, 0]
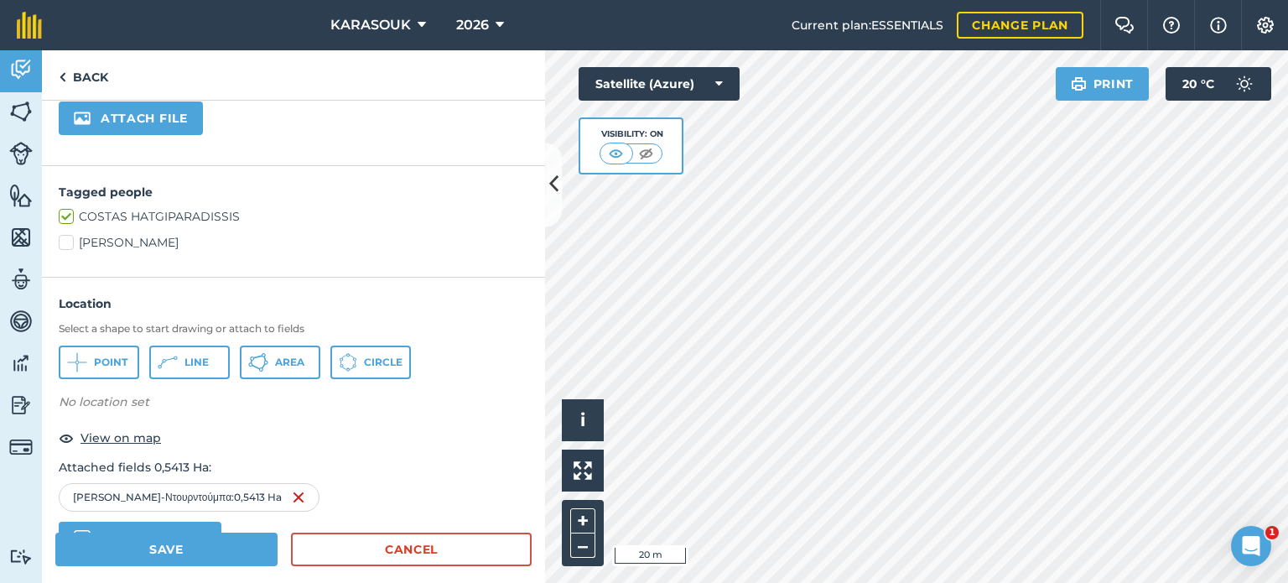
type input "VELTIA_HERBICIDE_EXPERIMENT"
click at [72, 234] on label "[PERSON_NAME]" at bounding box center [294, 243] width 470 height 18
click at [70, 234] on input "[PERSON_NAME]" at bounding box center [64, 239] width 11 height 11
checkbox input "true"
click at [122, 382] on div "Location Select a shape to start drawing or attach to fields Point Line Area Ci…" at bounding box center [294, 446] width 470 height 304
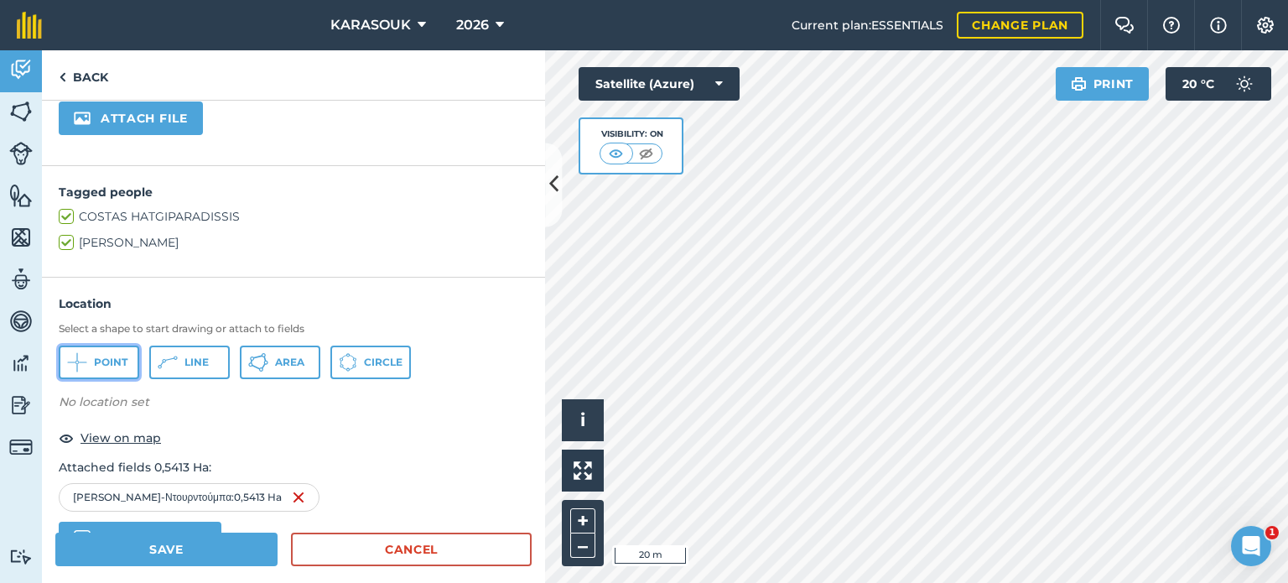
click at [119, 366] on span "Point" at bounding box center [111, 362] width 34 height 13
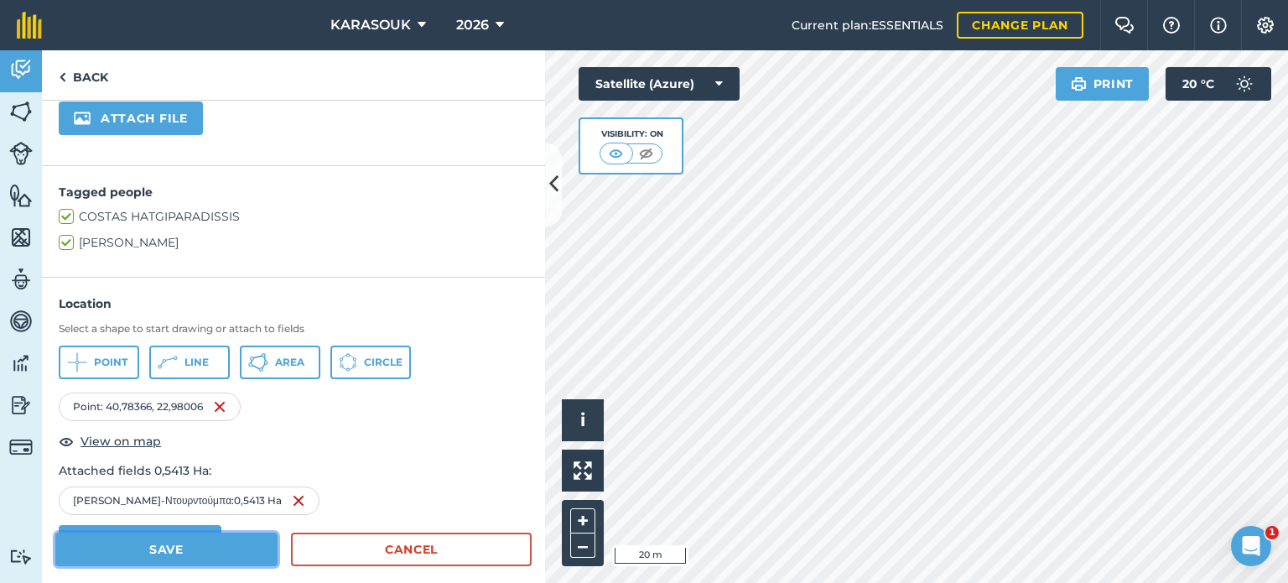
click at [174, 546] on button "Save" at bounding box center [166, 550] width 222 height 34
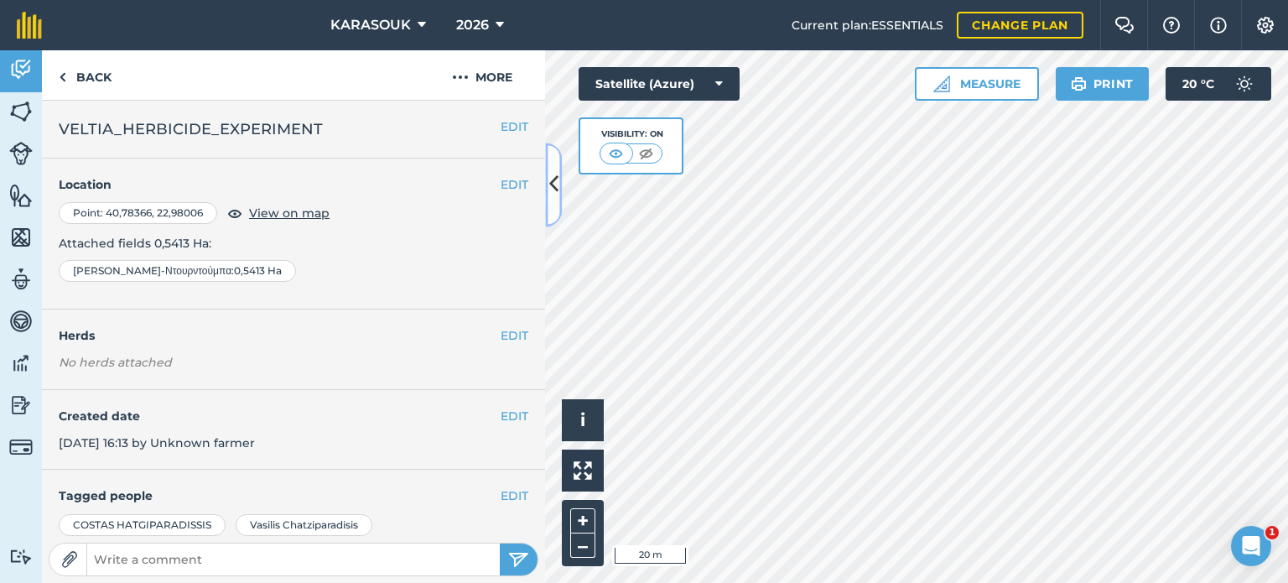
click at [553, 190] on icon at bounding box center [553, 184] width 9 height 29
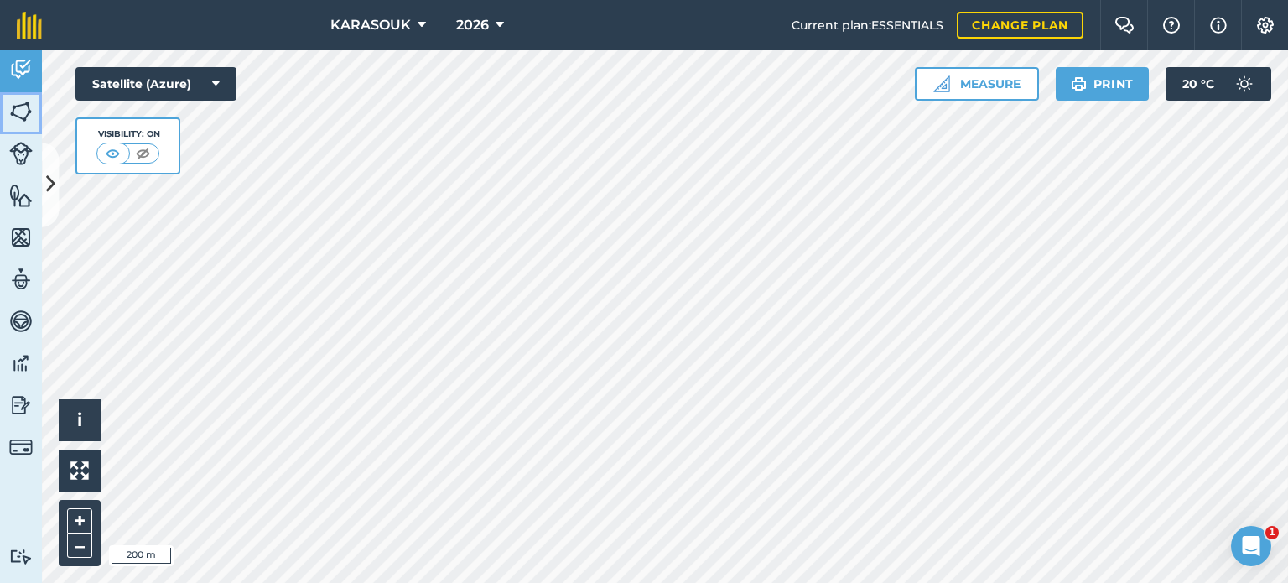
click at [25, 103] on img at bounding box center [20, 111] width 23 height 25
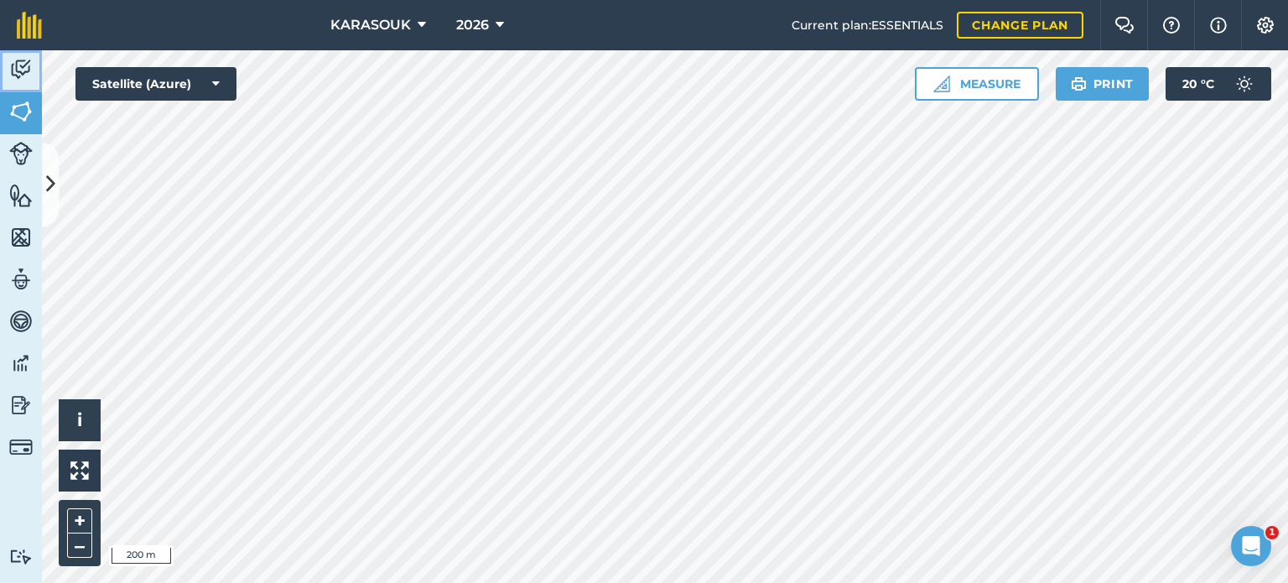
click at [15, 78] on img at bounding box center [20, 69] width 23 height 25
click at [18, 57] on img at bounding box center [20, 69] width 23 height 25
